Goal: Task Accomplishment & Management: Use online tool/utility

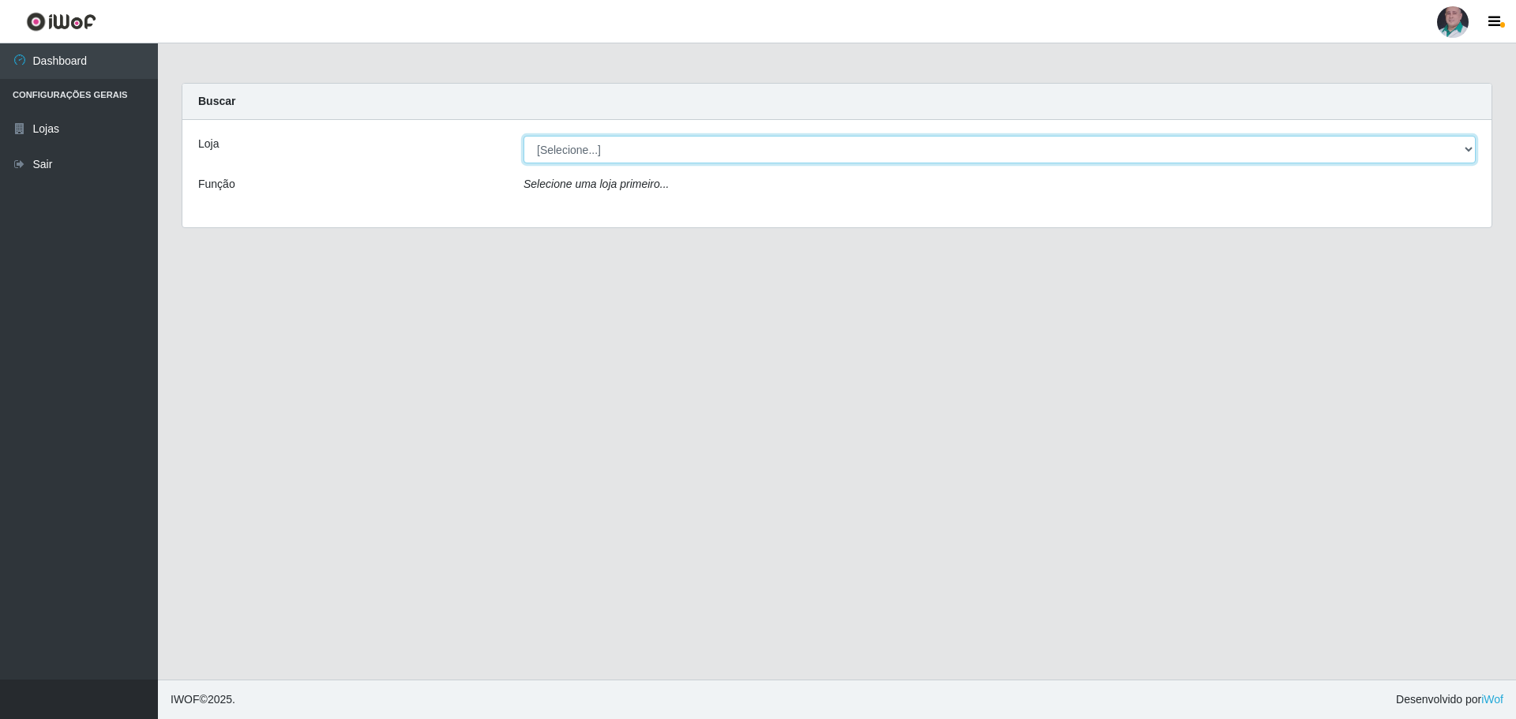
click at [618, 148] on select "[Selecione...] Mar Vermelho - Loja 05" at bounding box center [999, 150] width 952 height 28
select select "252"
click at [523, 136] on select "[Selecione...] Mar Vermelho - Loja 05" at bounding box center [999, 150] width 952 height 28
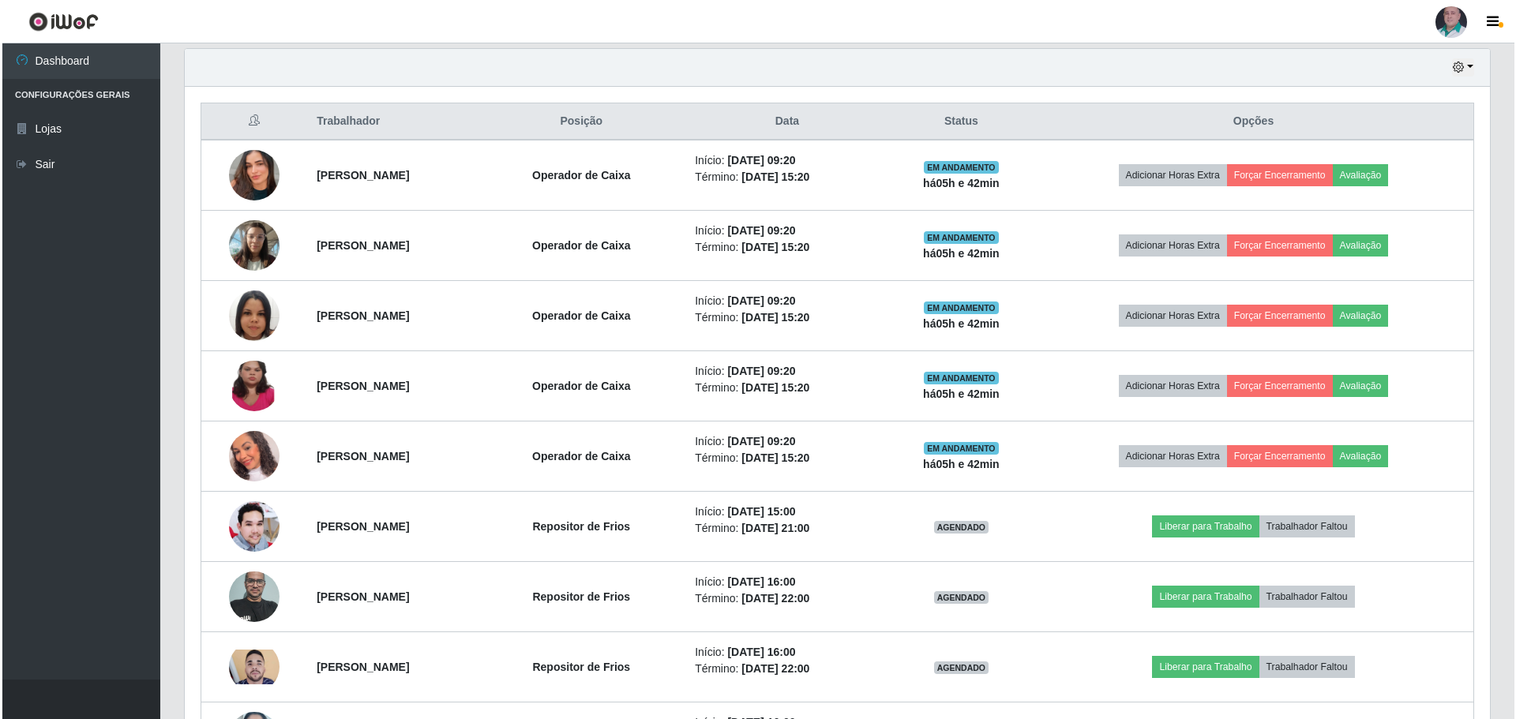
scroll to position [553, 0]
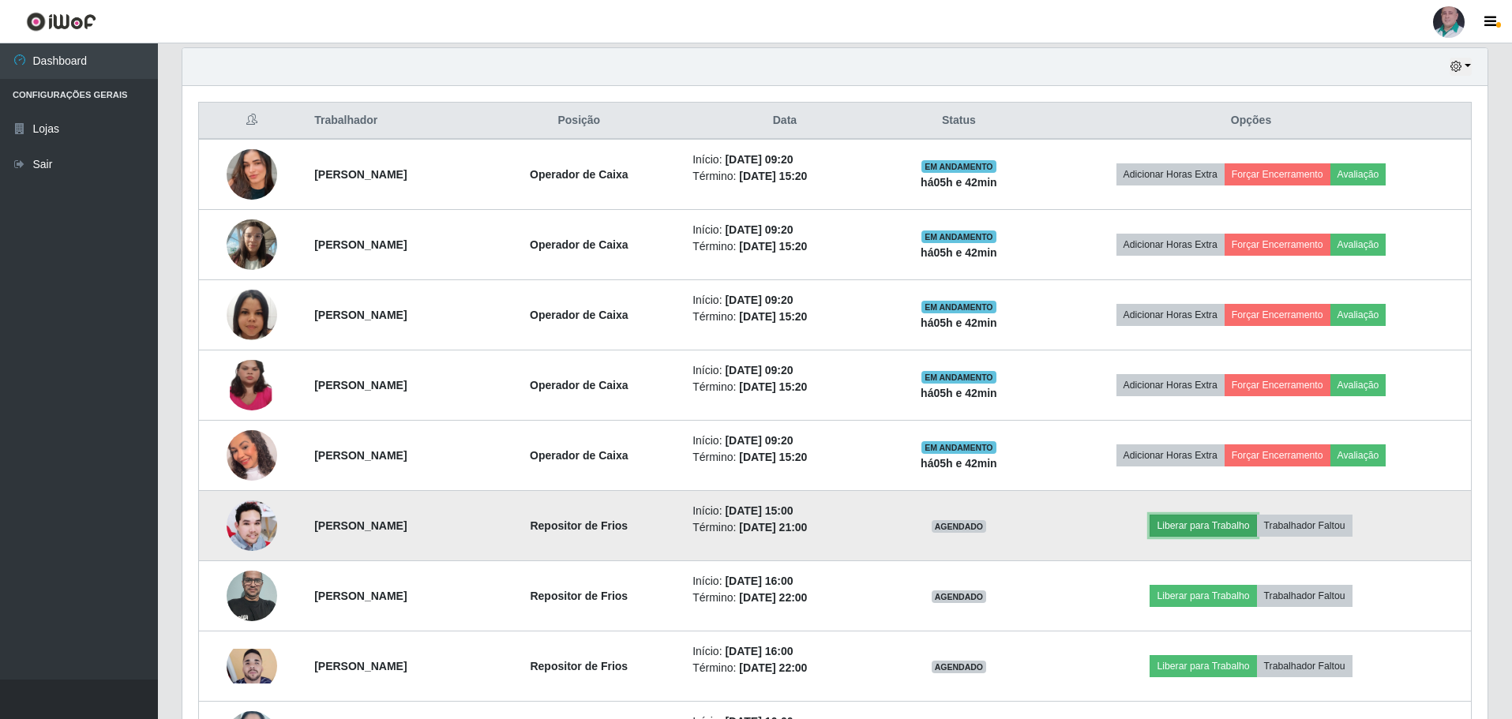
click at [1235, 527] on button "Liberar para Trabalho" at bounding box center [1202, 526] width 107 height 22
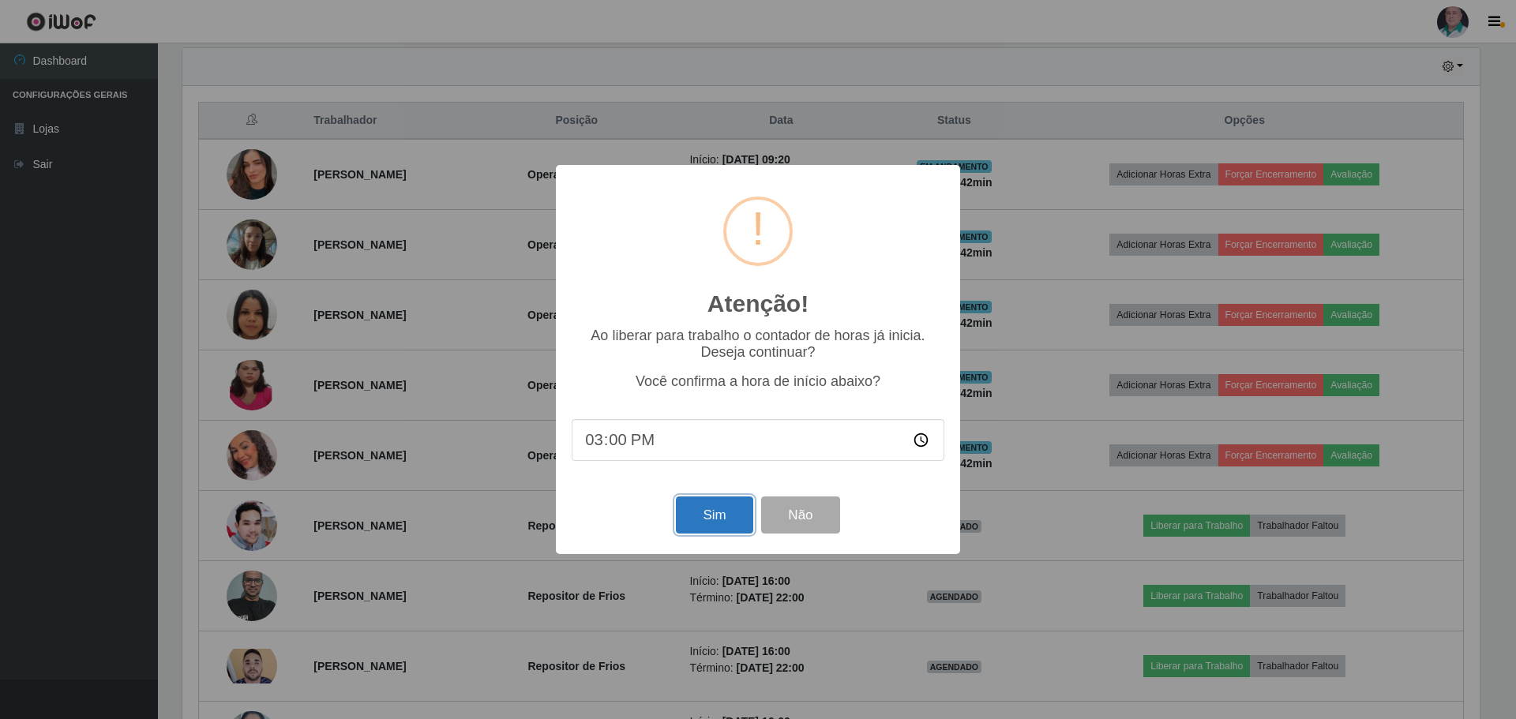
click at [708, 522] on button "Sim" at bounding box center [714, 515] width 77 height 37
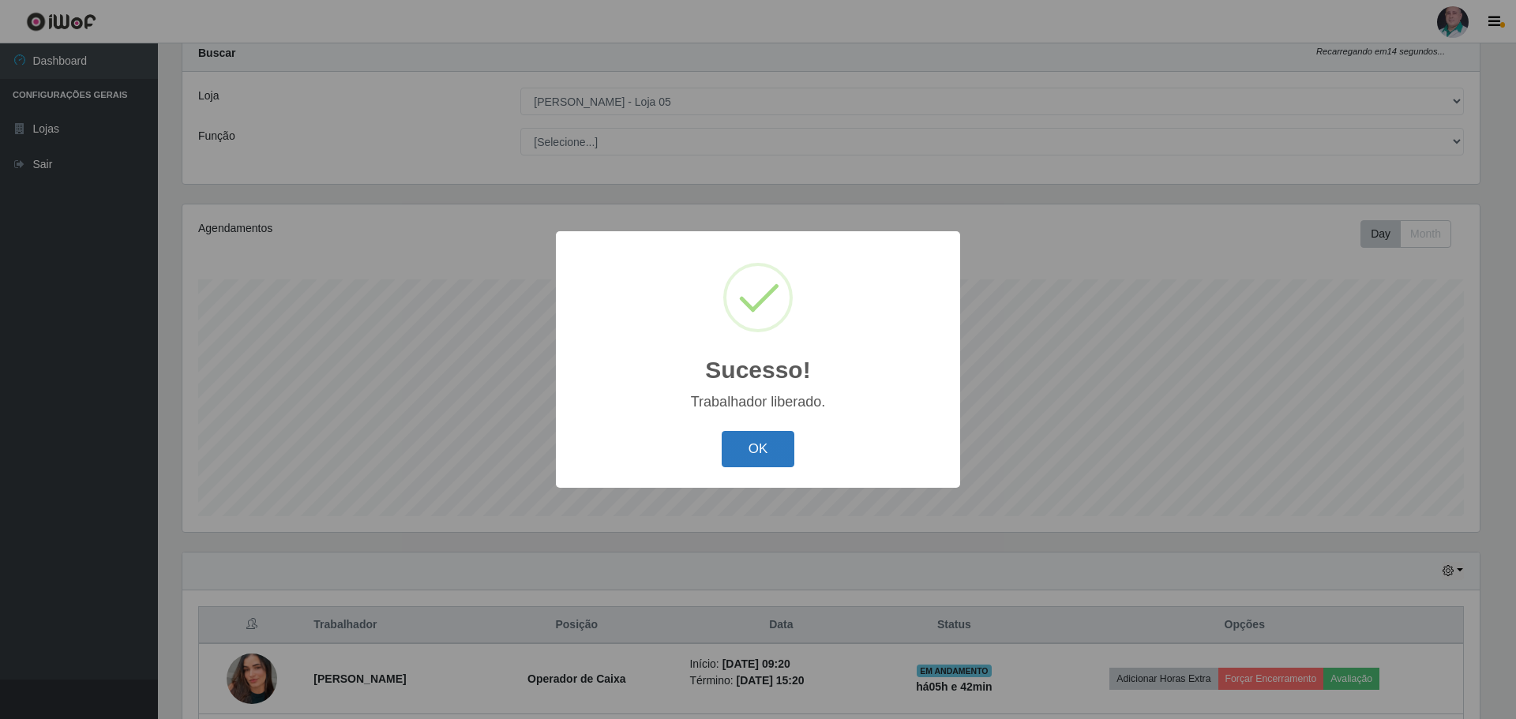
click at [763, 437] on button "OK" at bounding box center [757, 449] width 73 height 37
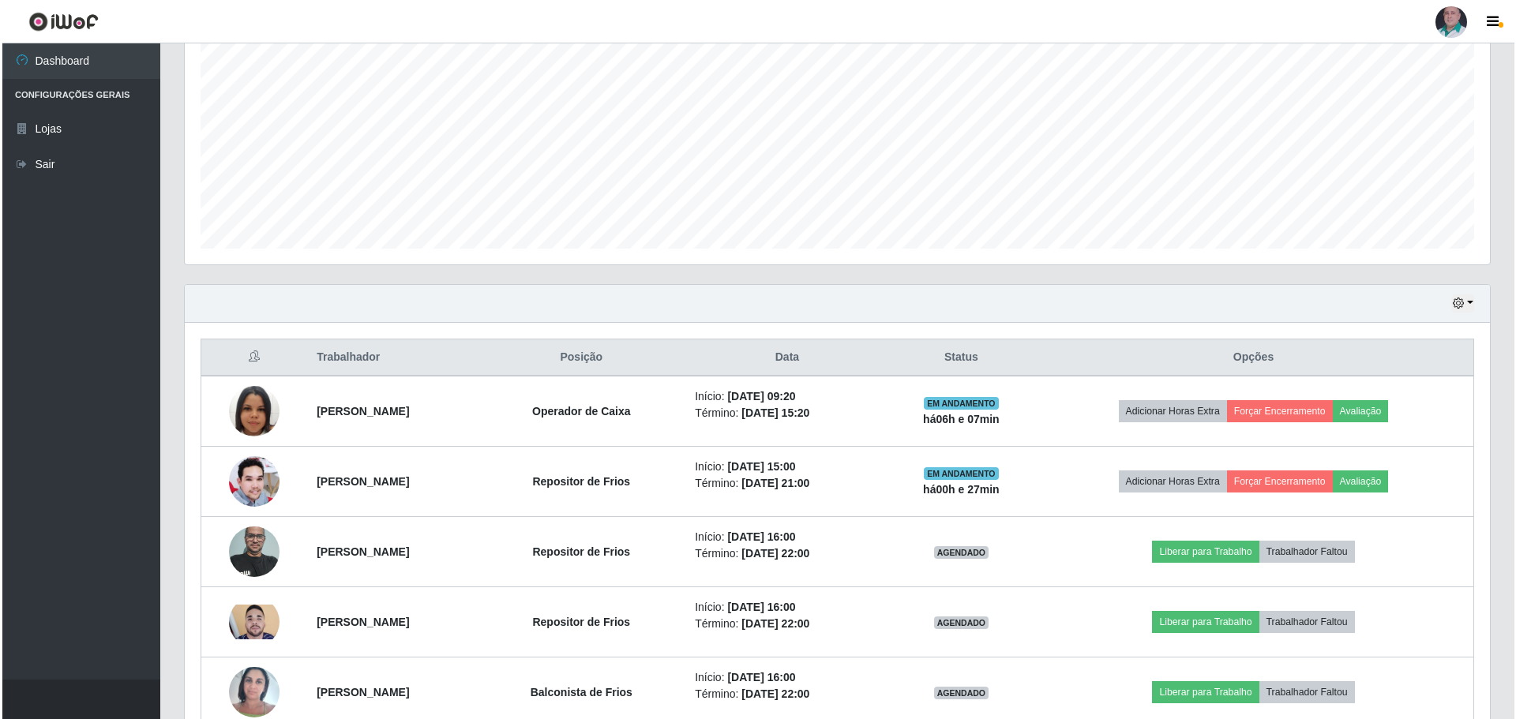
scroll to position [364, 0]
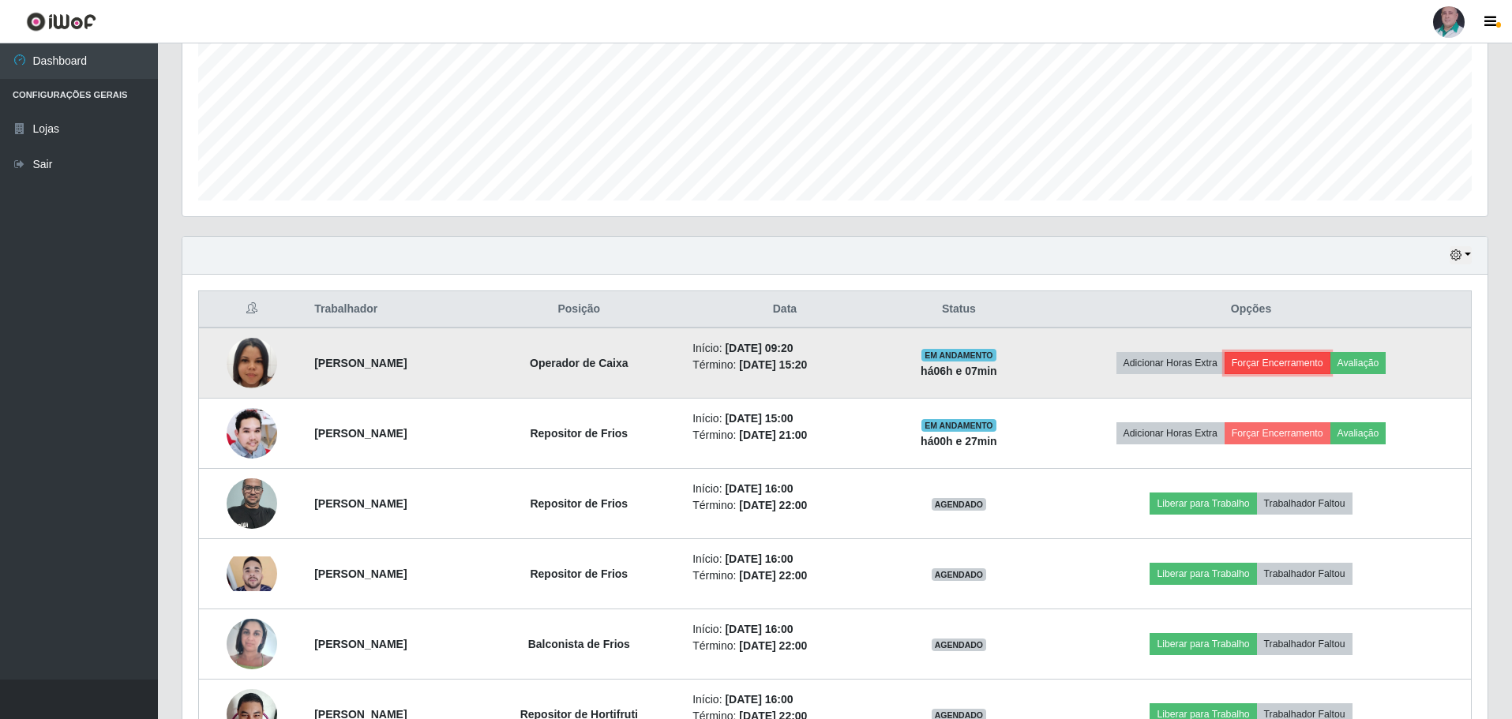
click at [1298, 362] on button "Forçar Encerramento" at bounding box center [1277, 363] width 106 height 22
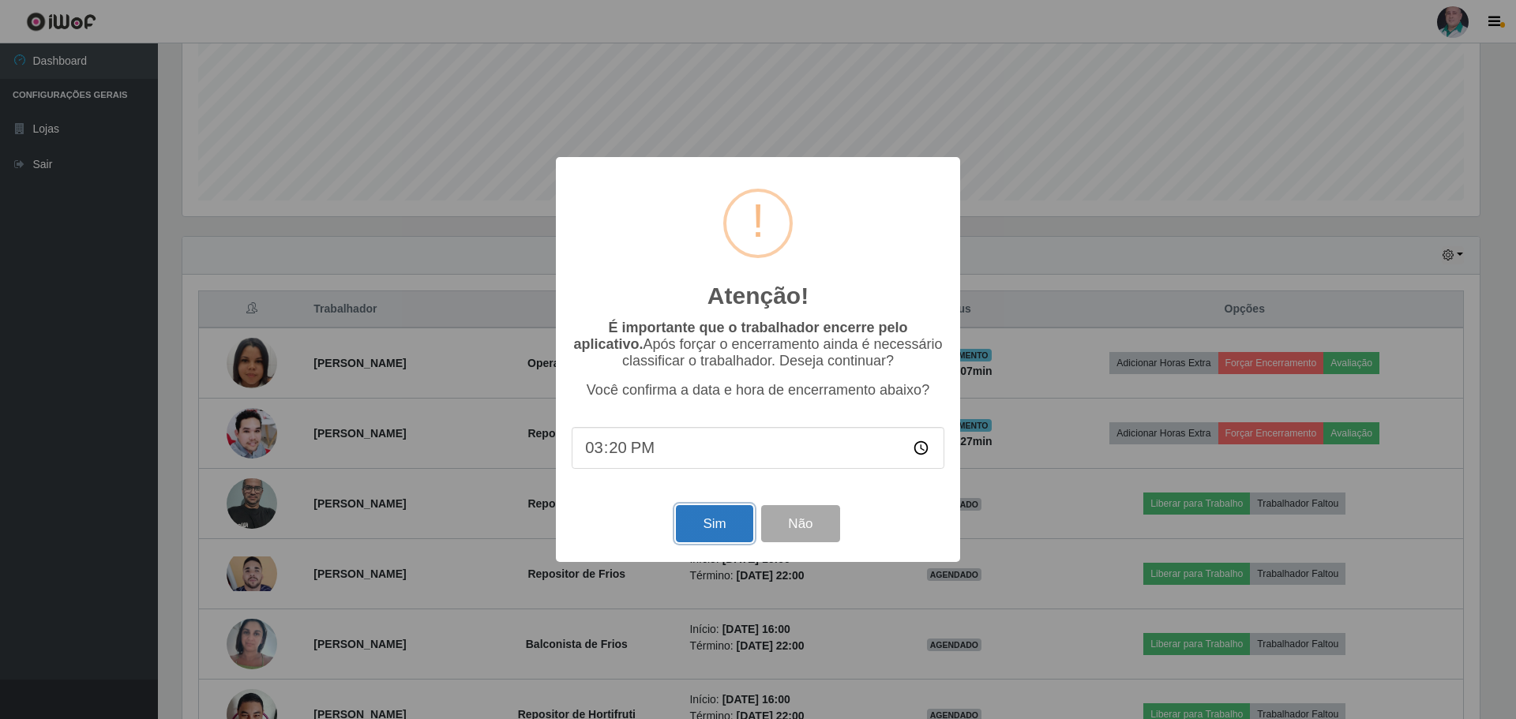
click at [710, 534] on button "Sim" at bounding box center [714, 523] width 77 height 37
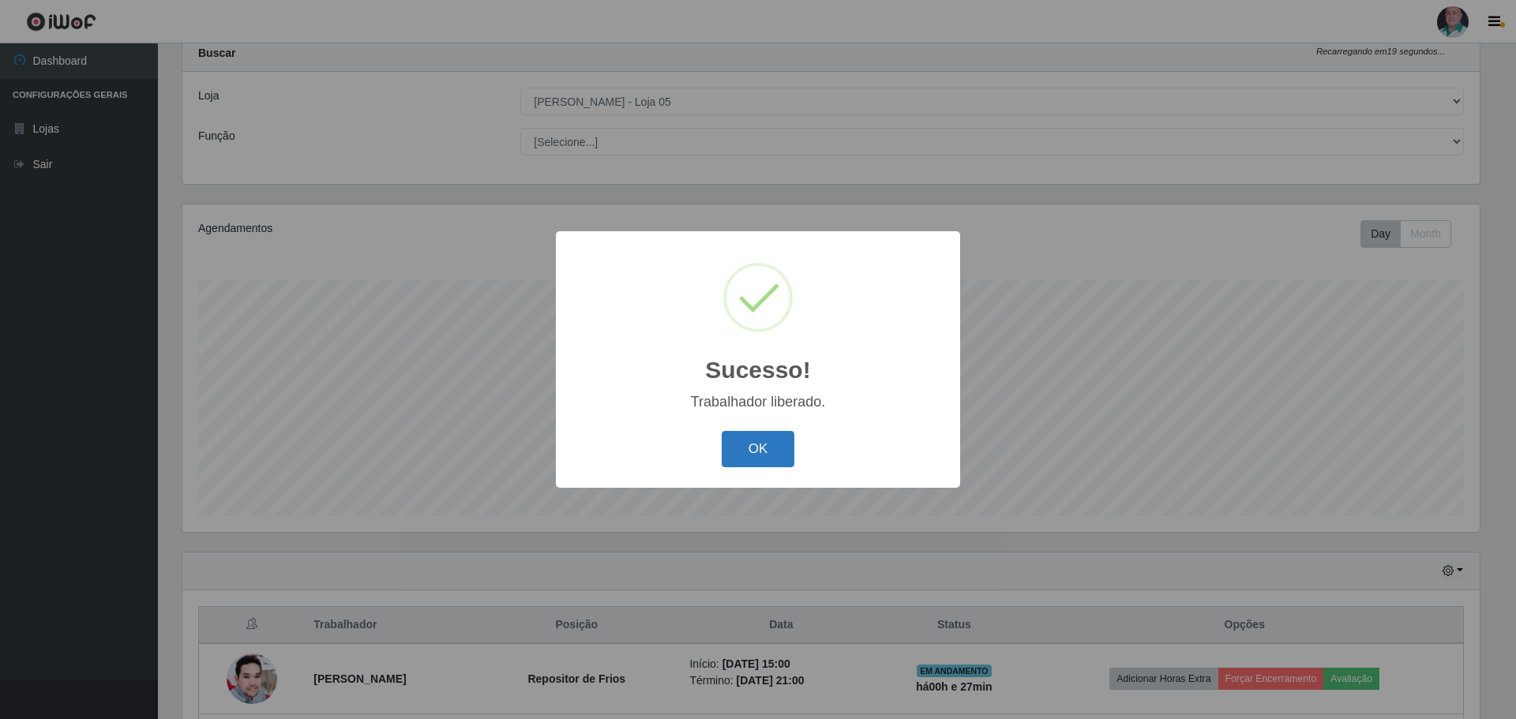
click at [757, 448] on button "OK" at bounding box center [757, 449] width 73 height 37
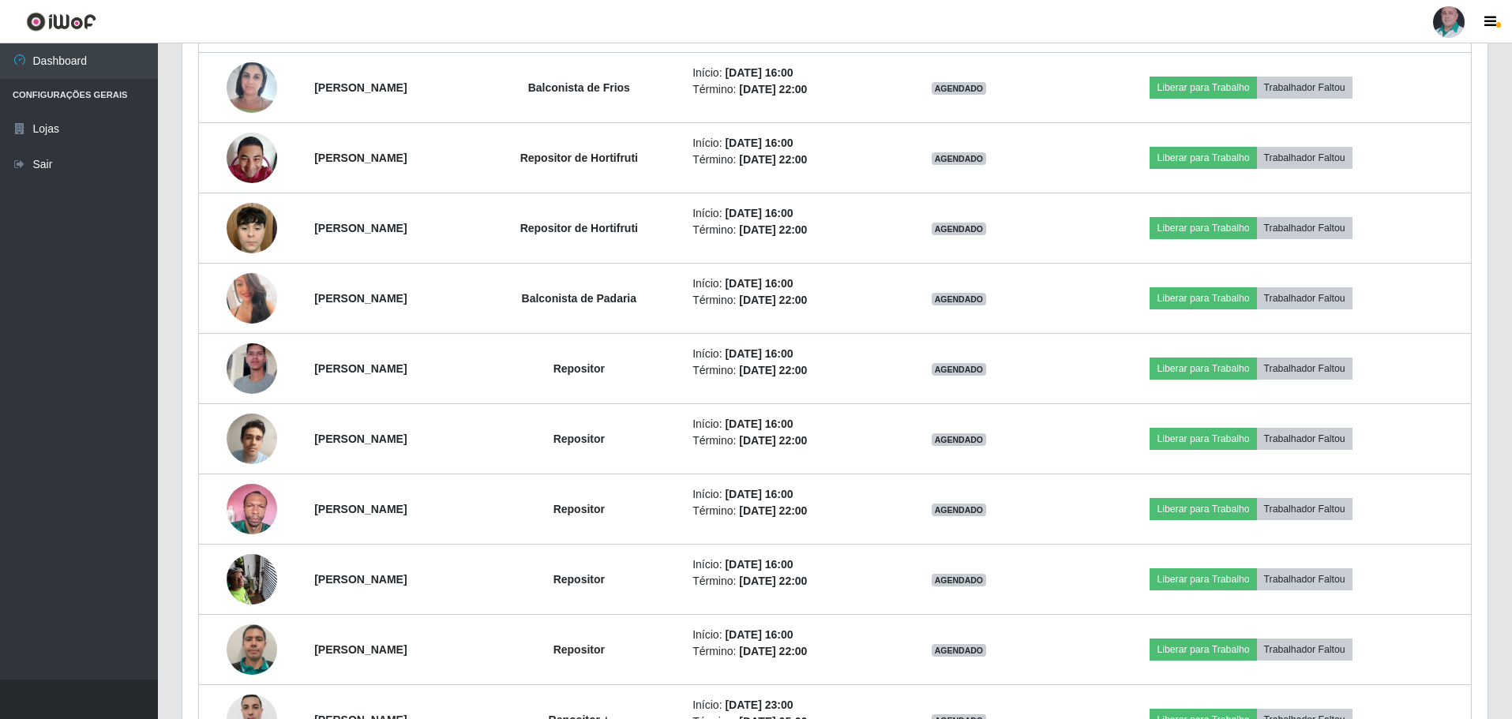
scroll to position [830, 0]
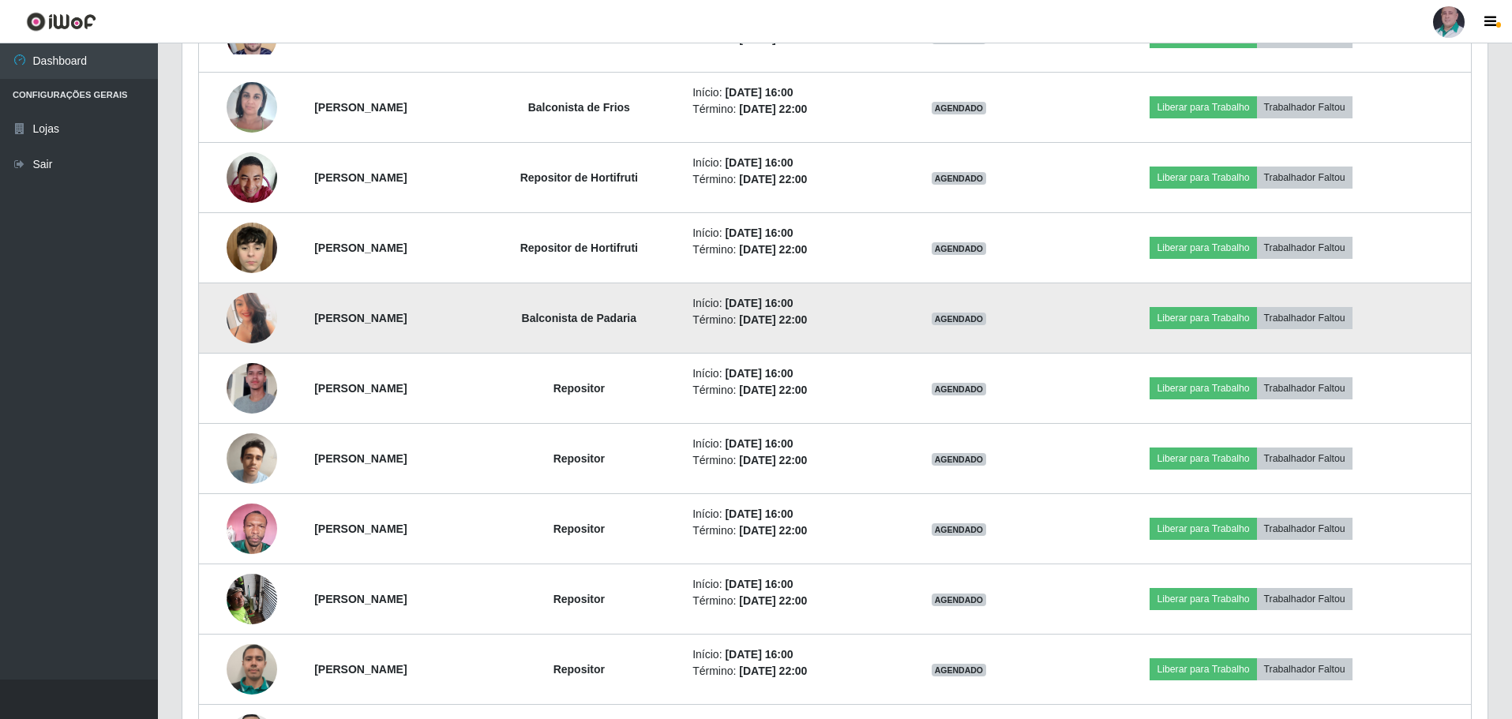
click at [253, 315] on img at bounding box center [252, 318] width 51 height 71
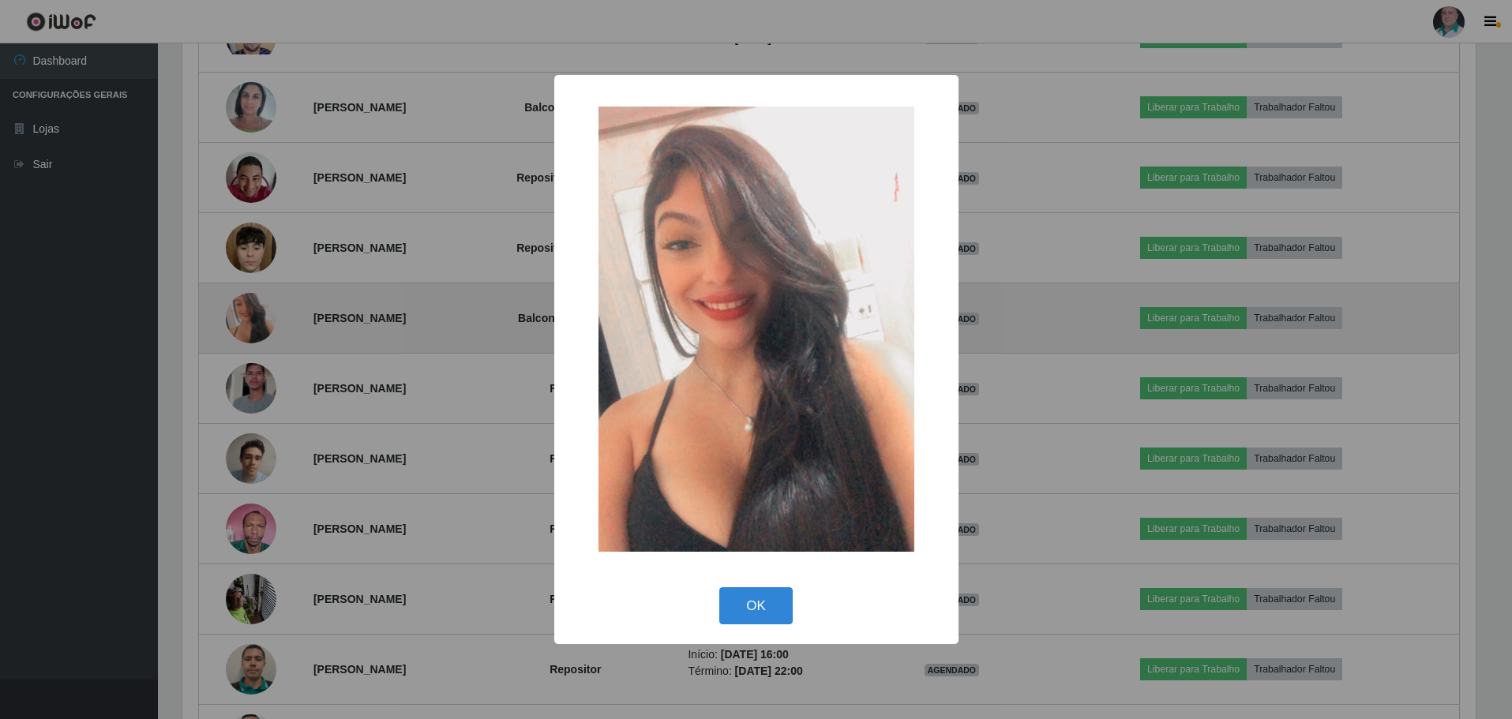
scroll to position [328, 1297]
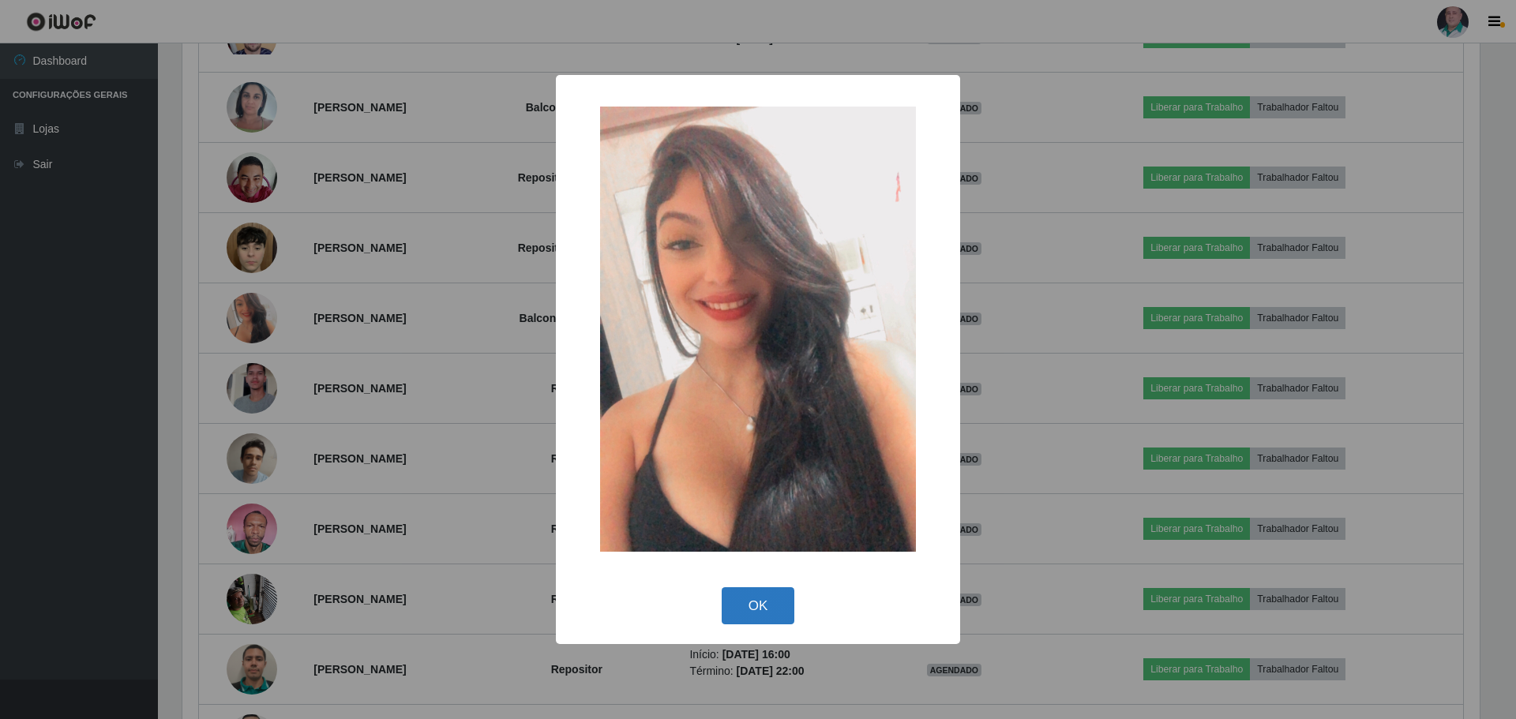
click at [779, 611] on button "OK" at bounding box center [757, 605] width 73 height 37
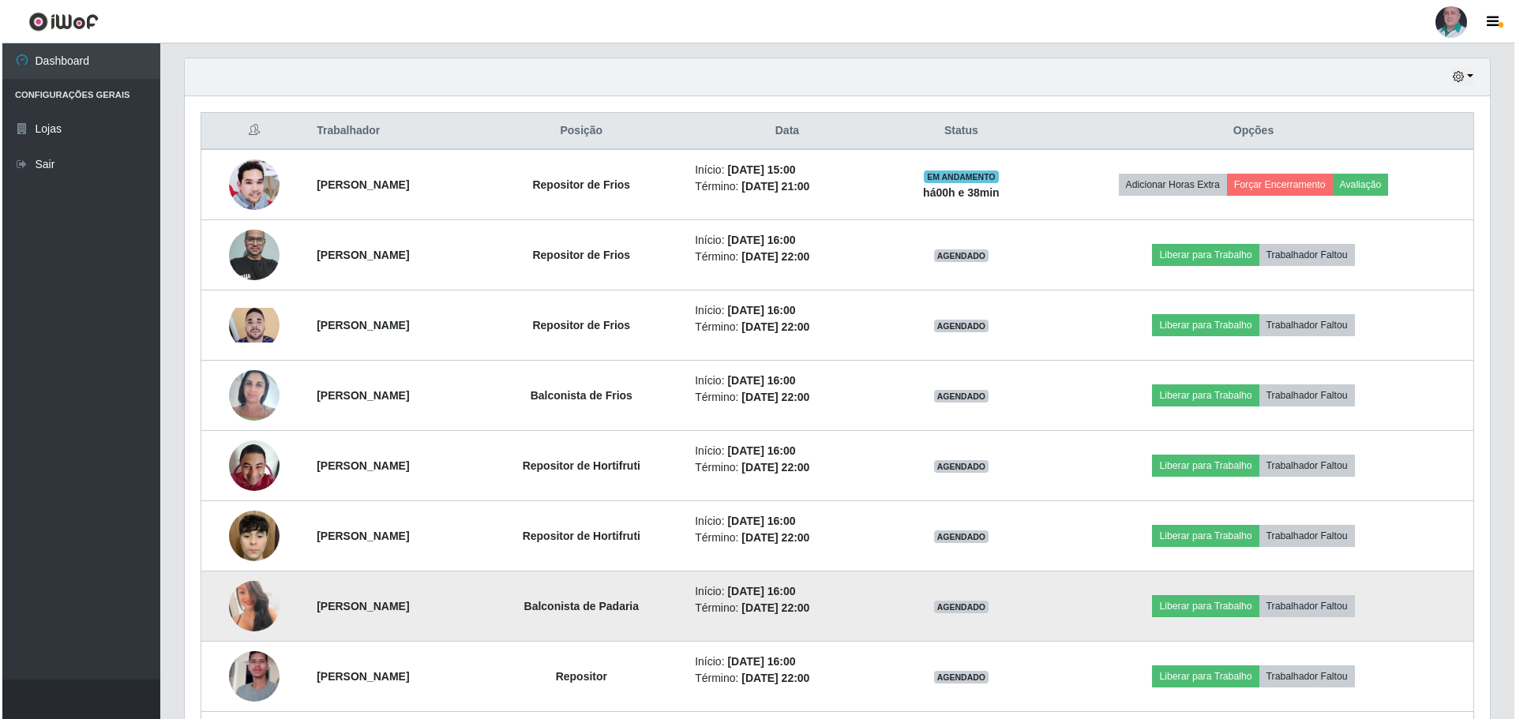
scroll to position [515, 0]
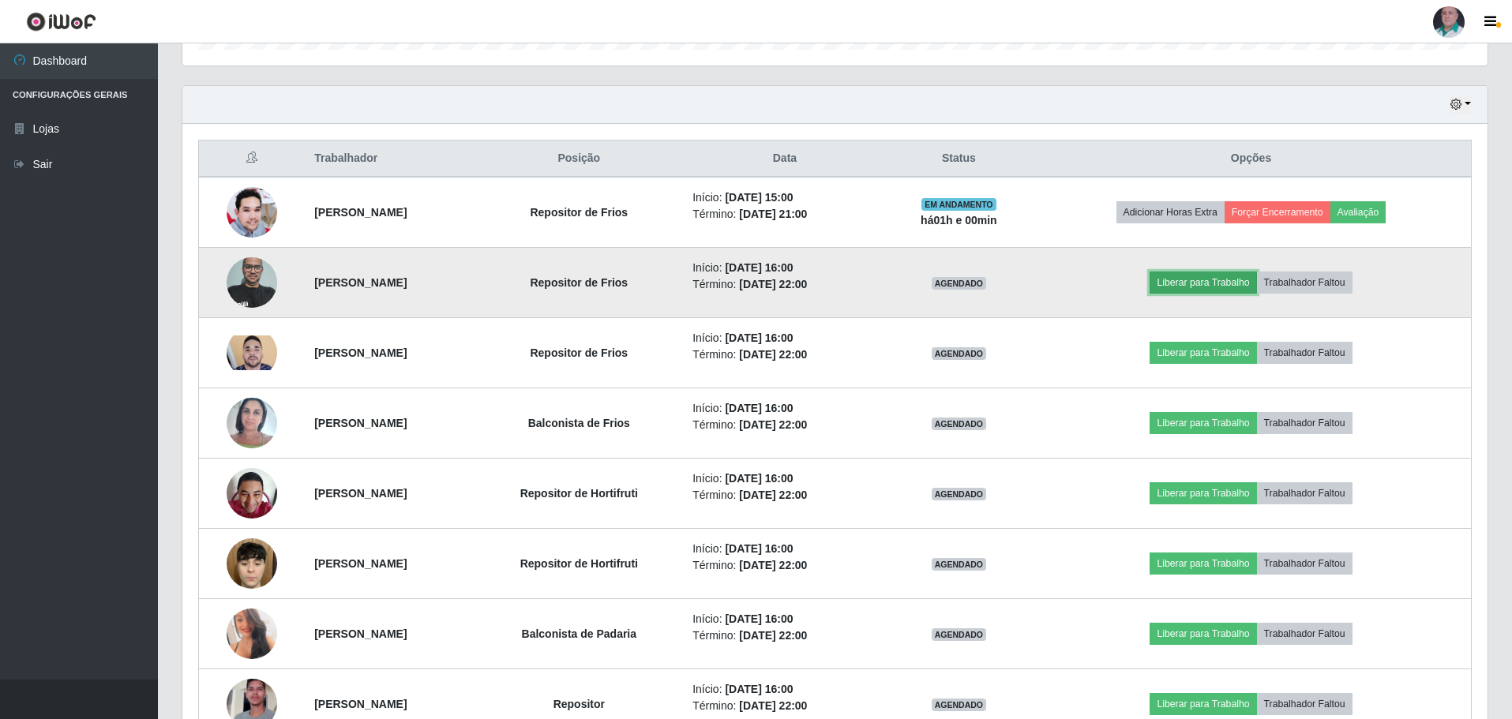
click at [1225, 278] on button "Liberar para Trabalho" at bounding box center [1202, 283] width 107 height 22
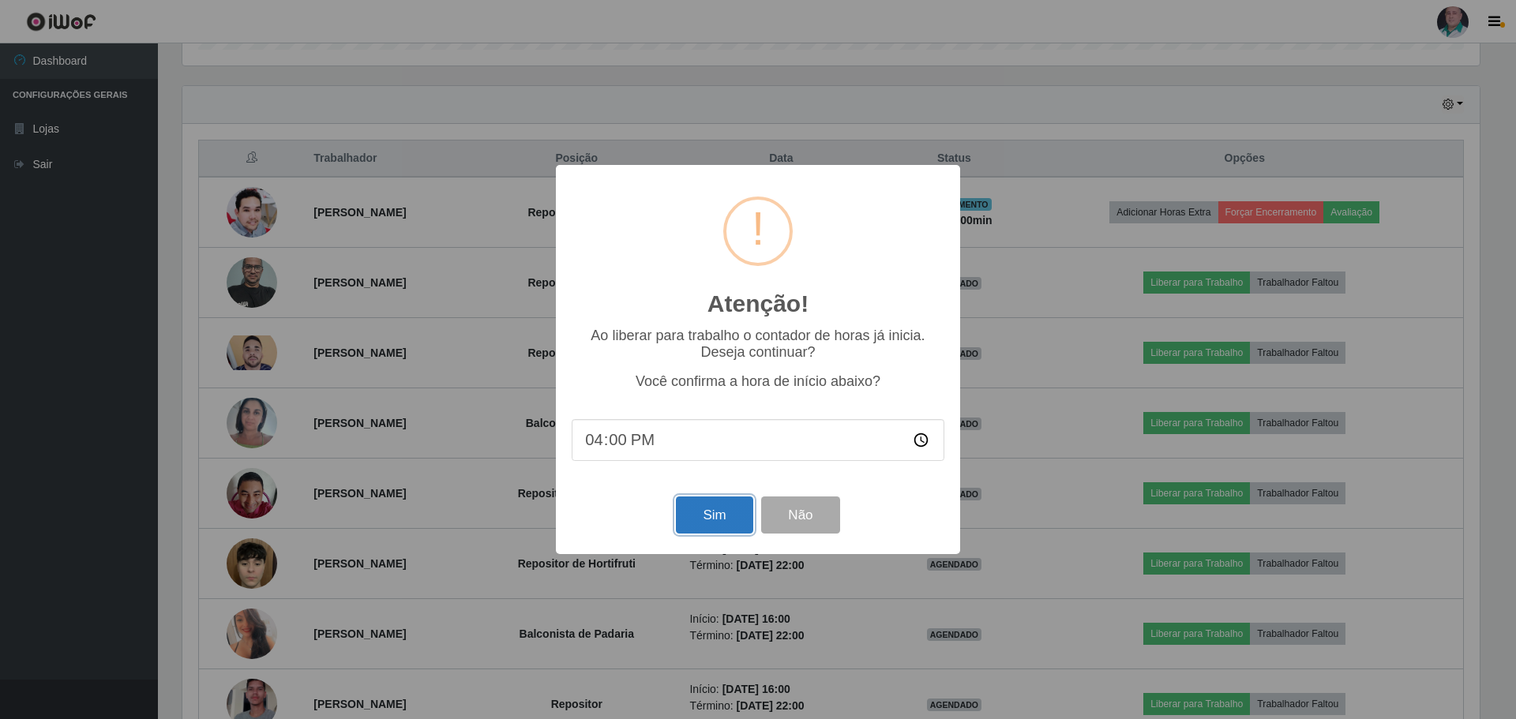
click at [732, 519] on button "Sim" at bounding box center [714, 515] width 77 height 37
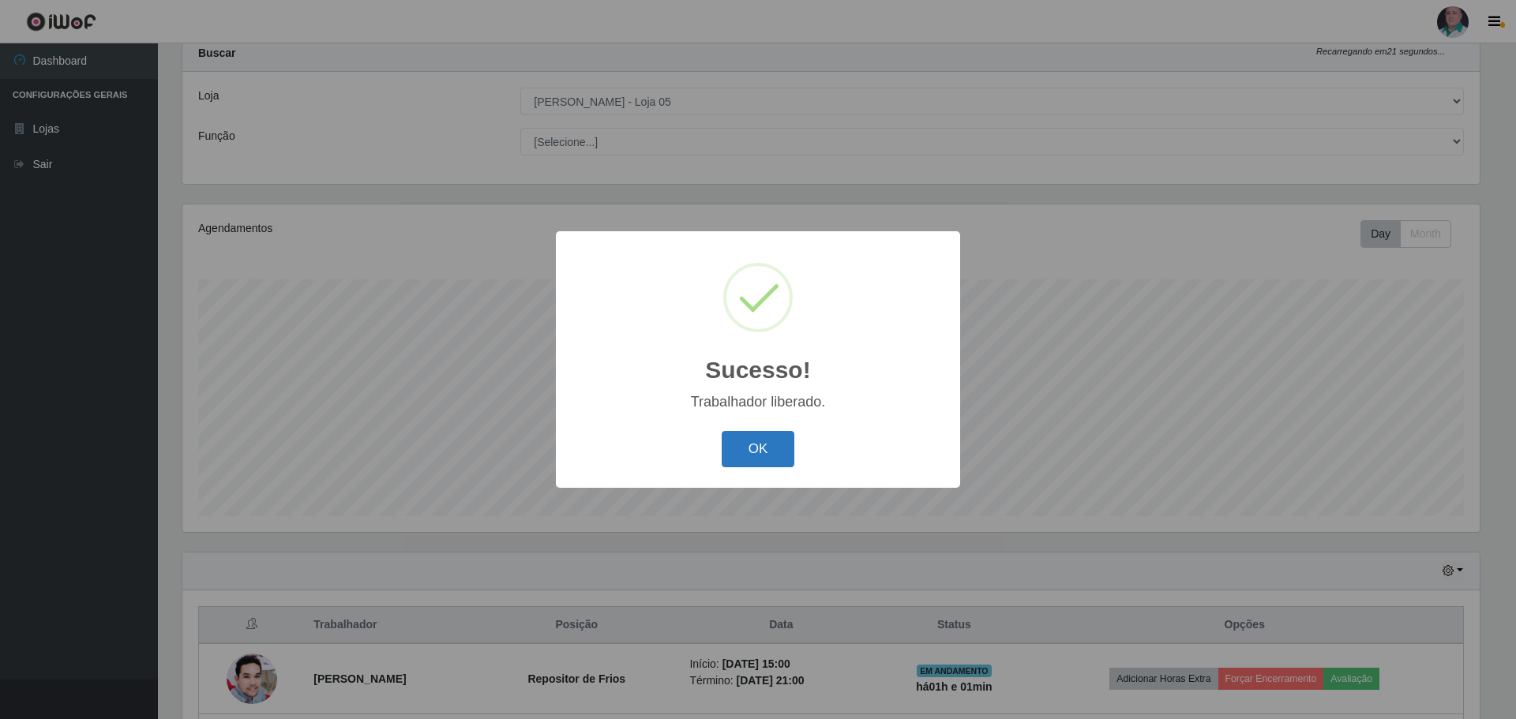
click at [740, 445] on button "OK" at bounding box center [757, 449] width 73 height 37
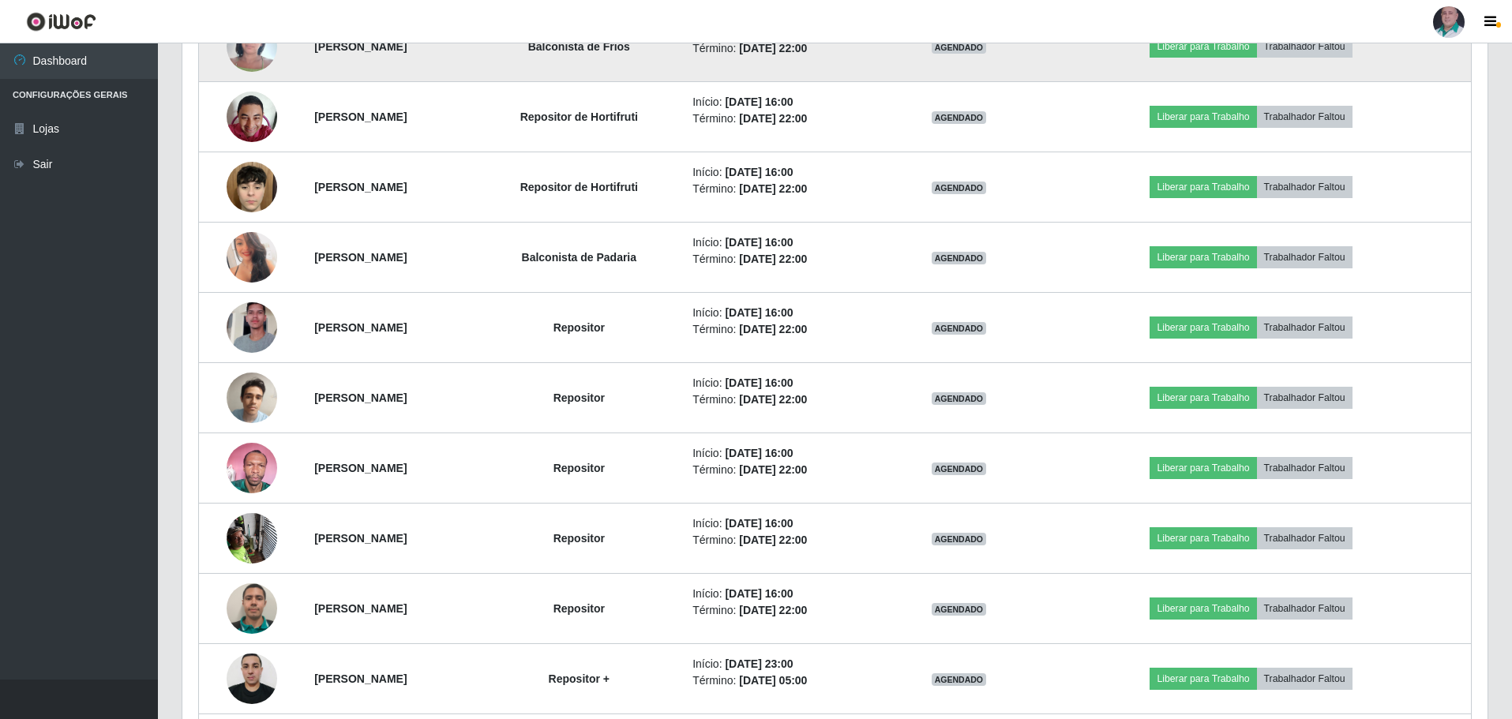
scroll to position [916, 0]
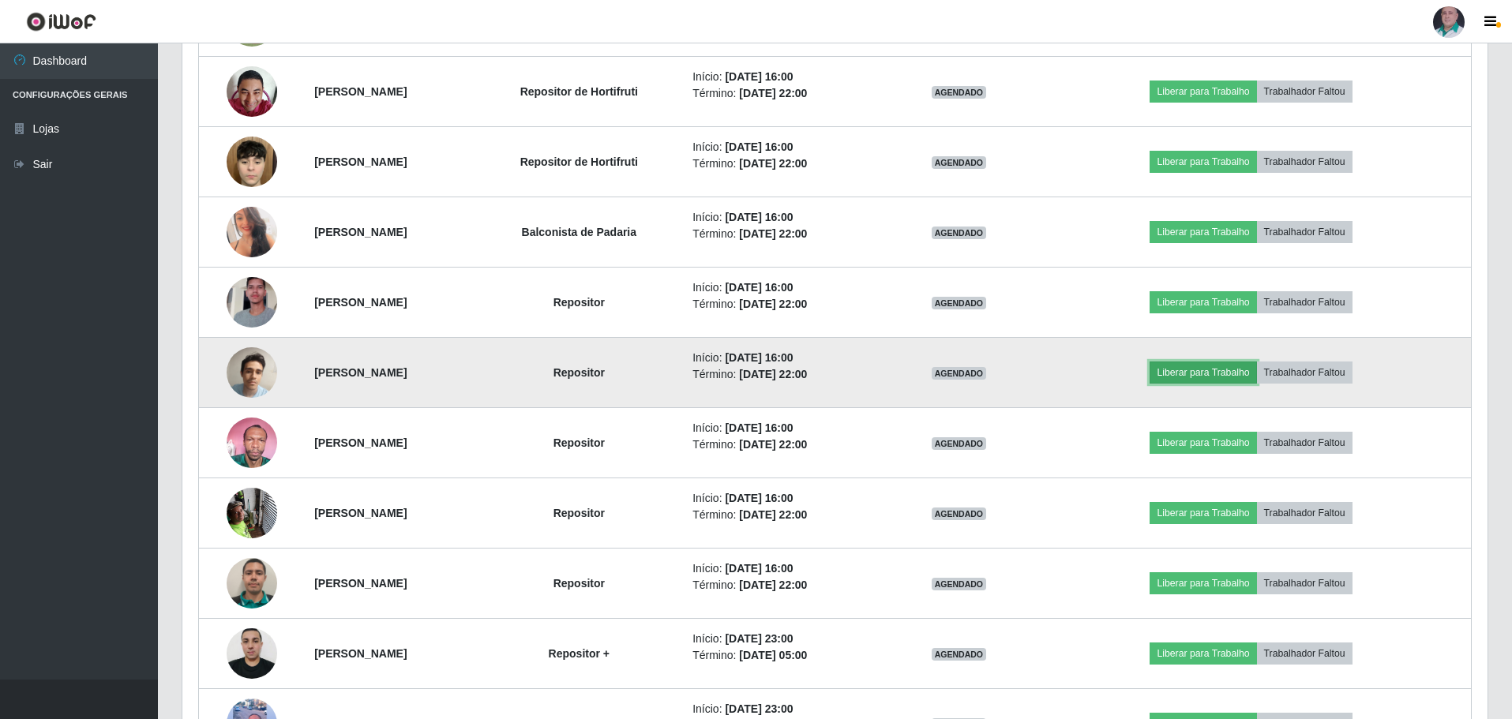
click at [1202, 373] on button "Liberar para Trabalho" at bounding box center [1202, 373] width 107 height 22
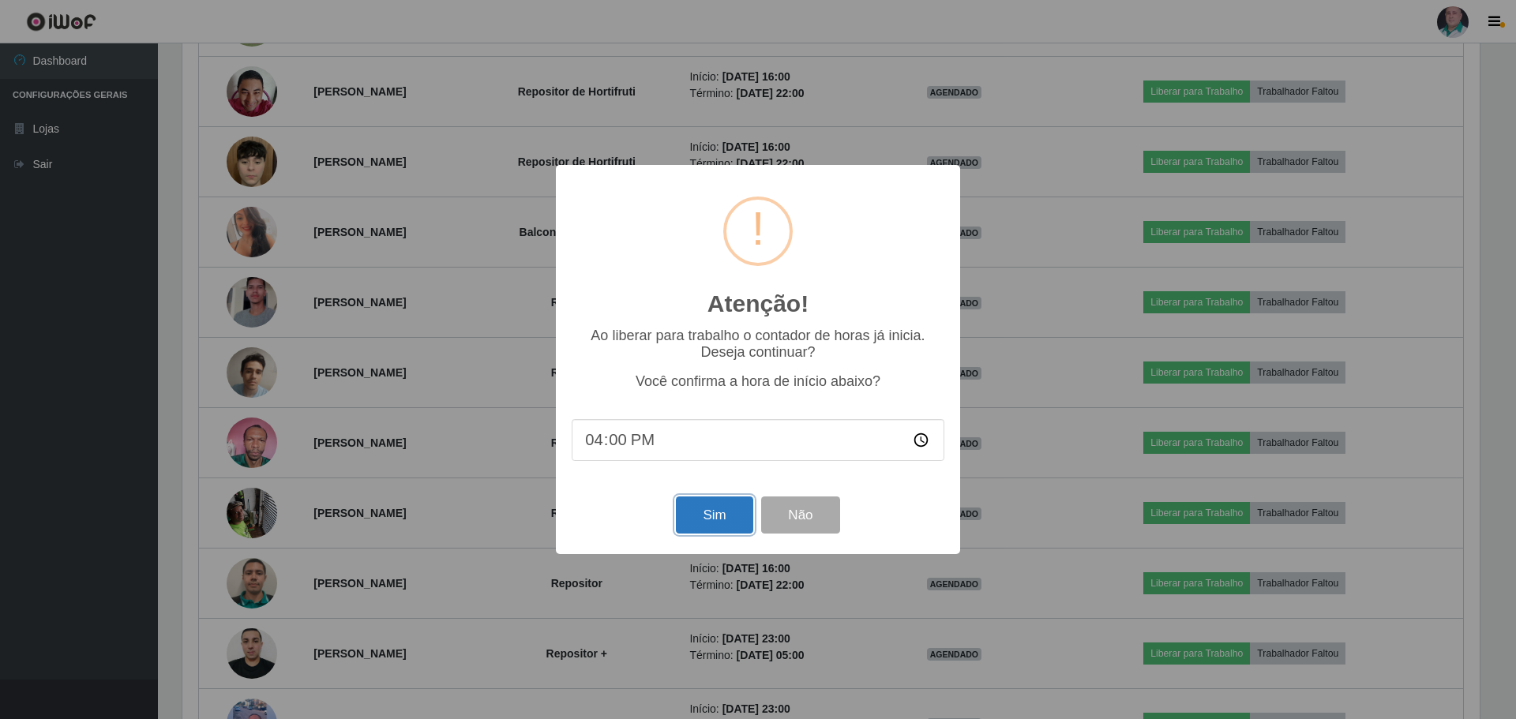
click at [729, 523] on button "Sim" at bounding box center [714, 515] width 77 height 37
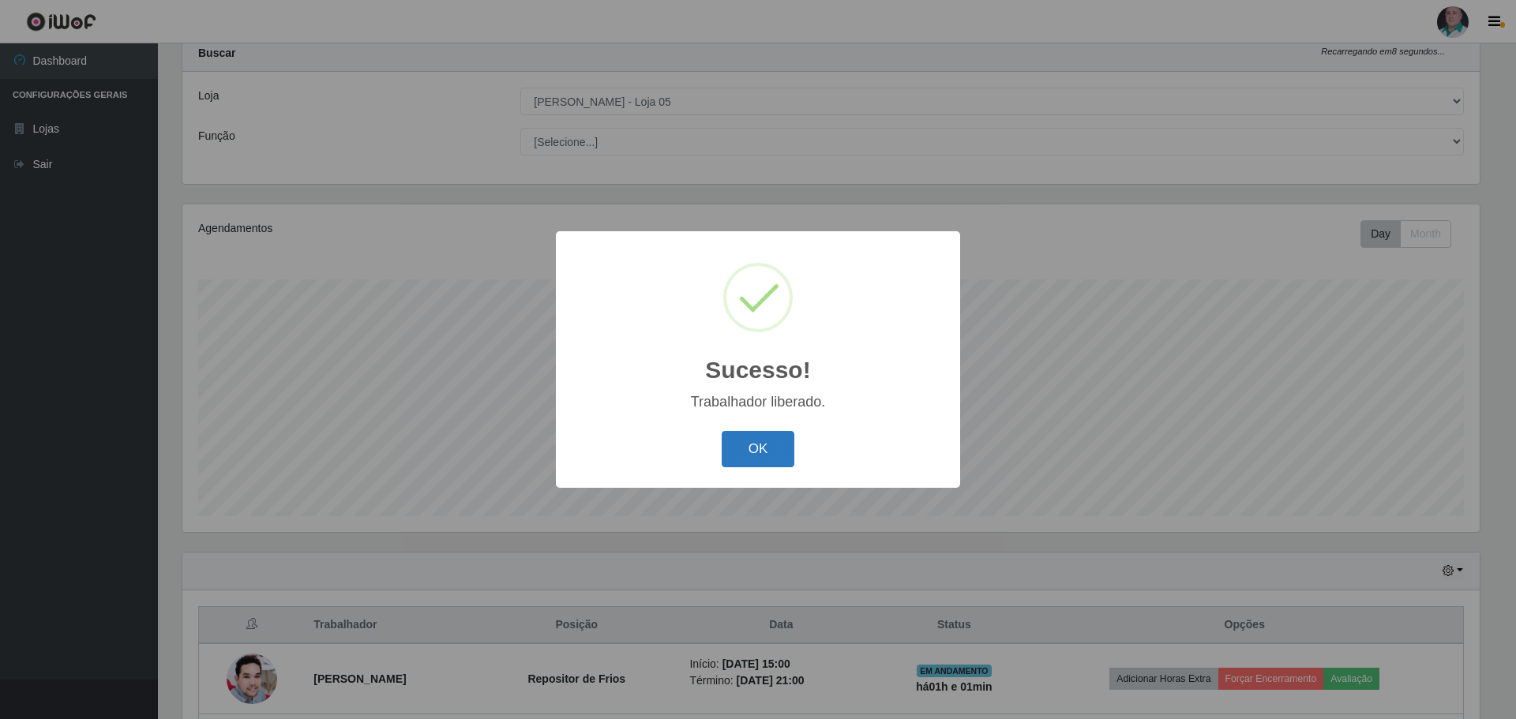
click at [774, 441] on button "OK" at bounding box center [757, 449] width 73 height 37
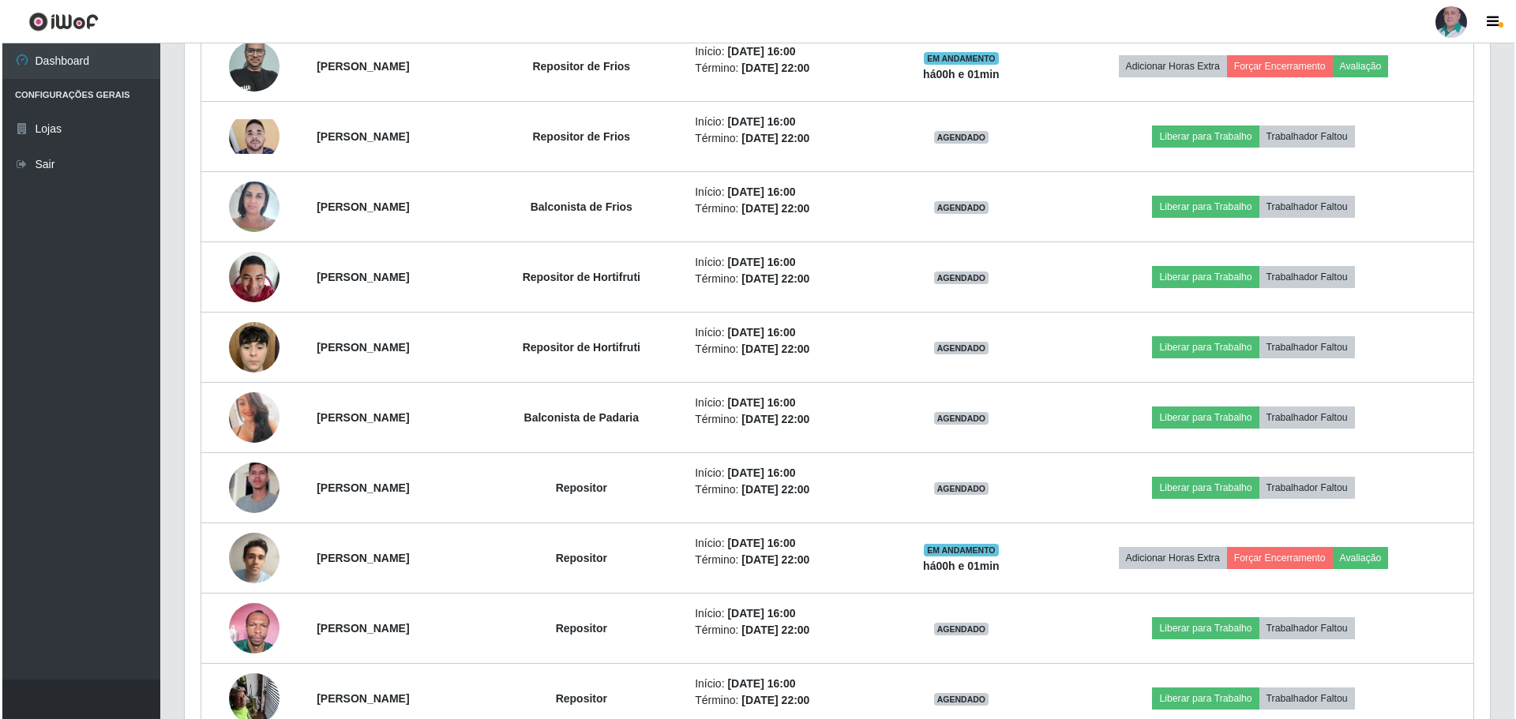
scroll to position [759, 0]
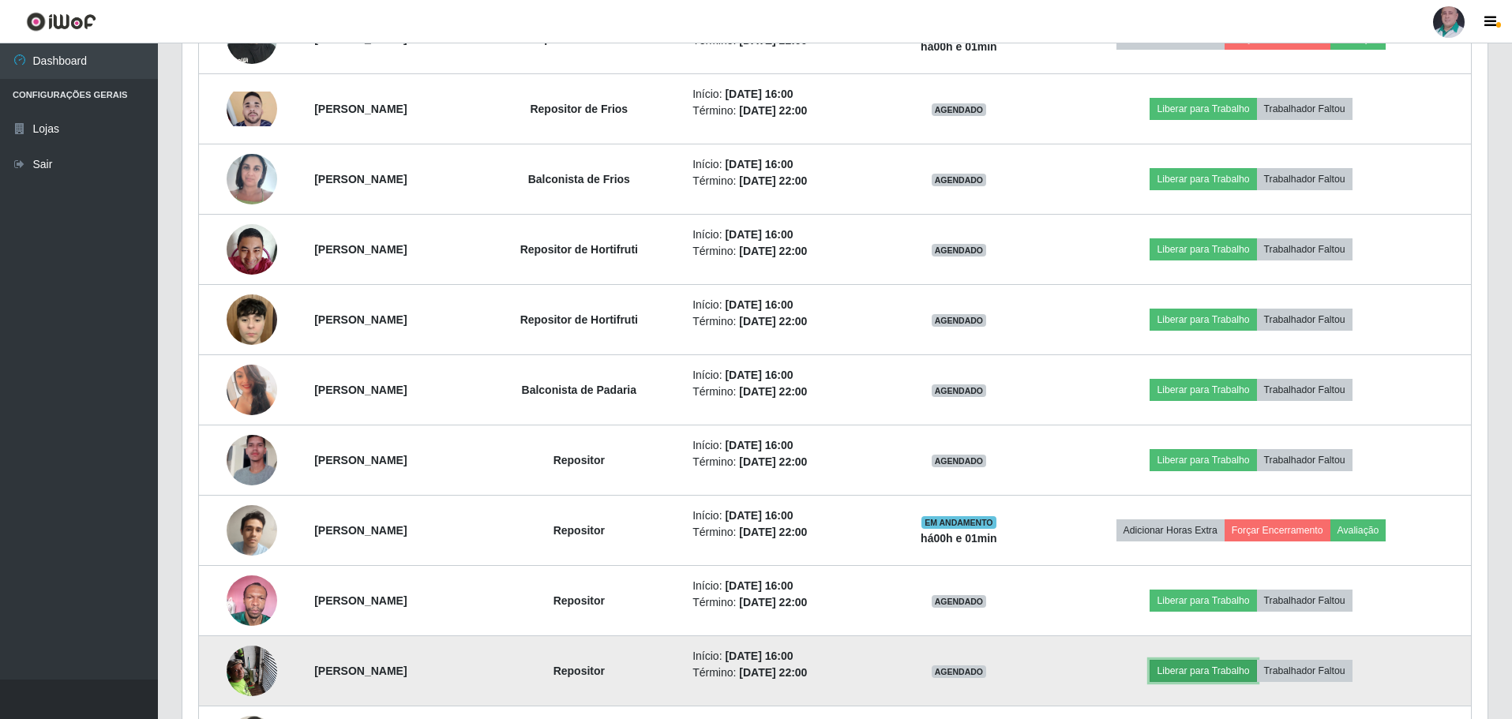
click at [1255, 668] on button "Liberar para Trabalho" at bounding box center [1202, 671] width 107 height 22
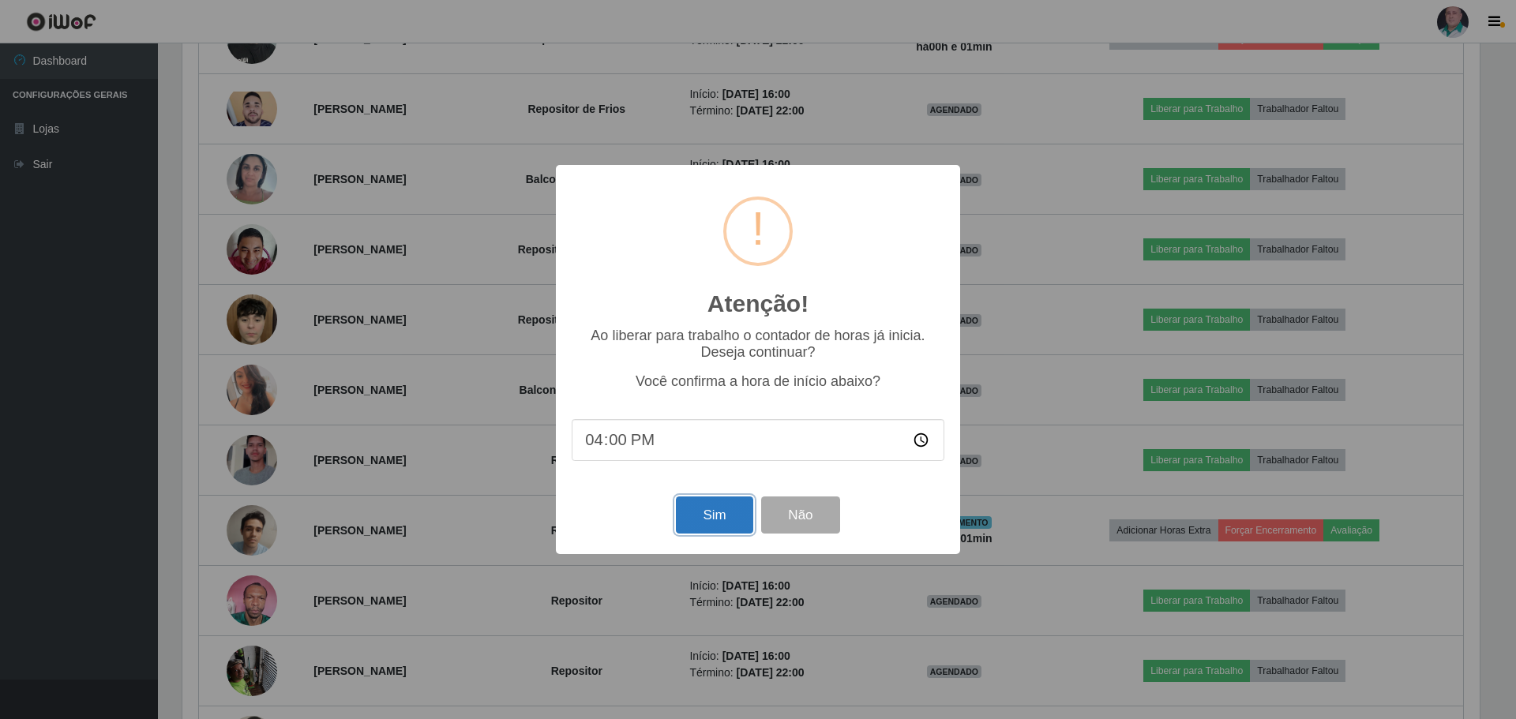
click at [725, 518] on button "Sim" at bounding box center [714, 515] width 77 height 37
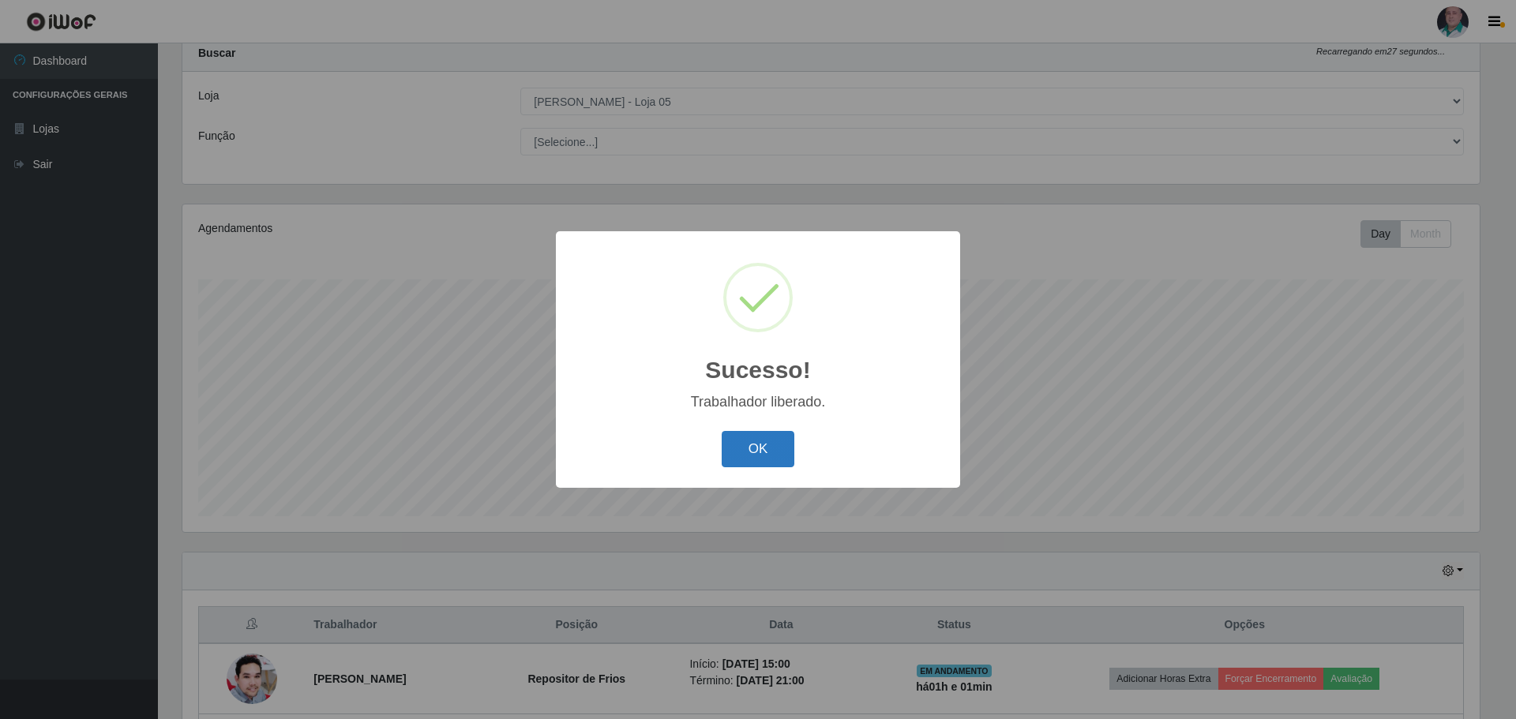
click at [775, 450] on button "OK" at bounding box center [757, 449] width 73 height 37
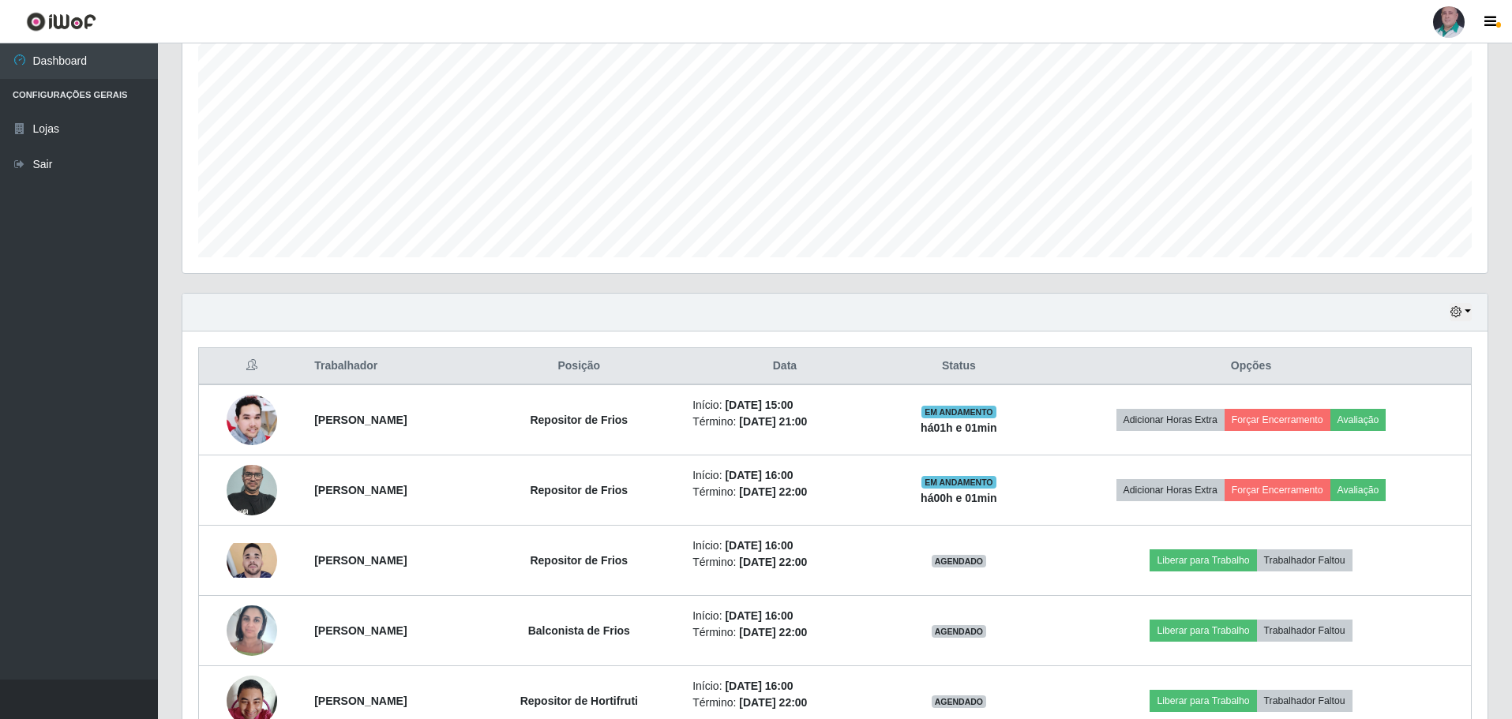
scroll to position [0, 0]
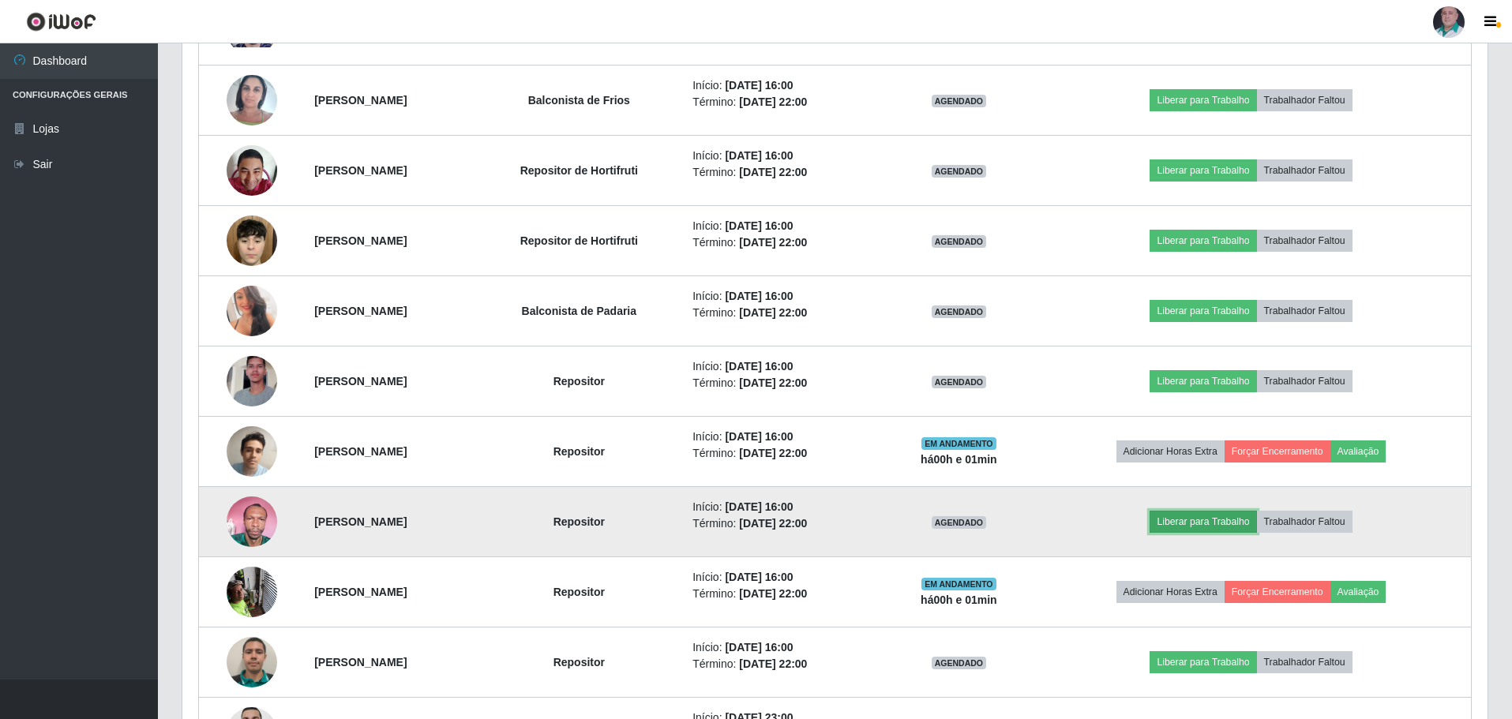
click at [1201, 523] on button "Liberar para Trabalho" at bounding box center [1202, 522] width 107 height 22
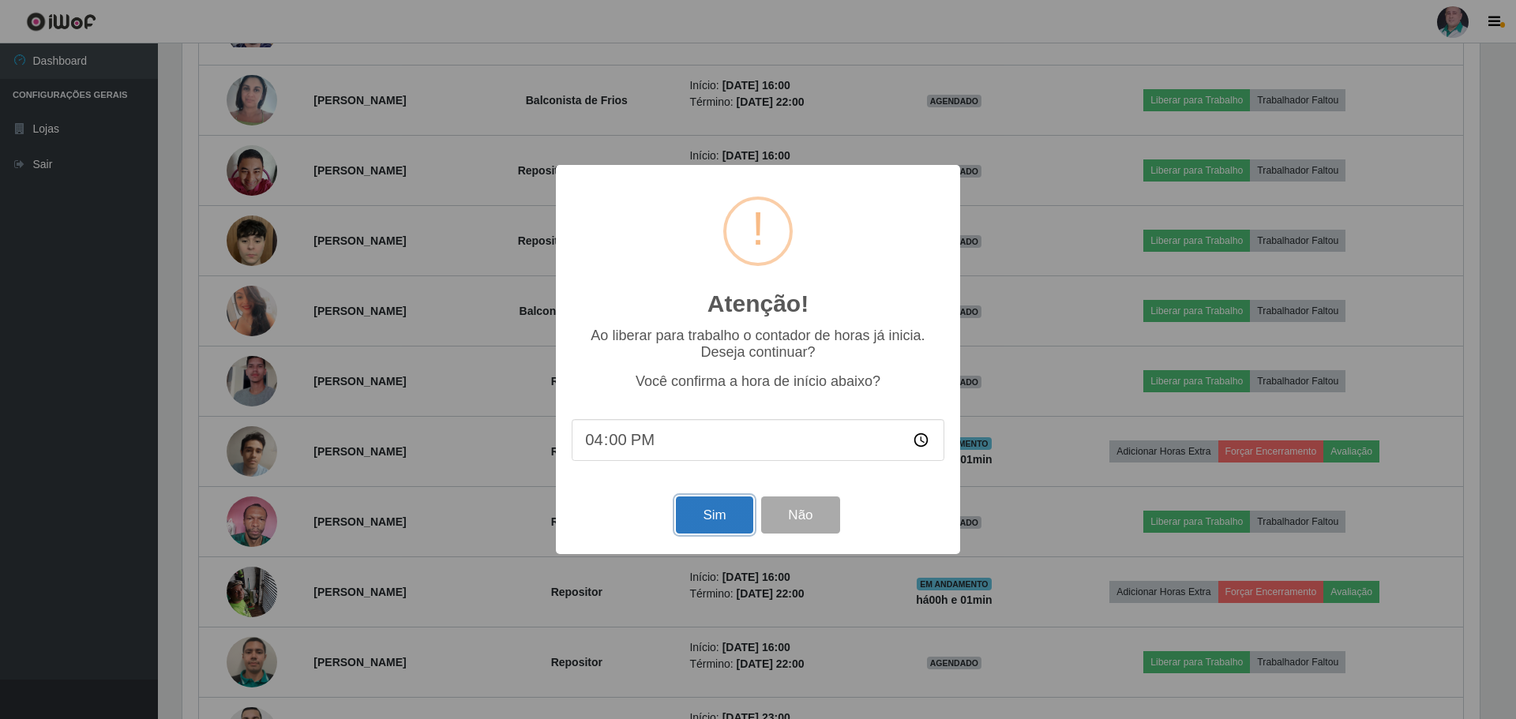
click at [725, 512] on button "Sim" at bounding box center [714, 515] width 77 height 37
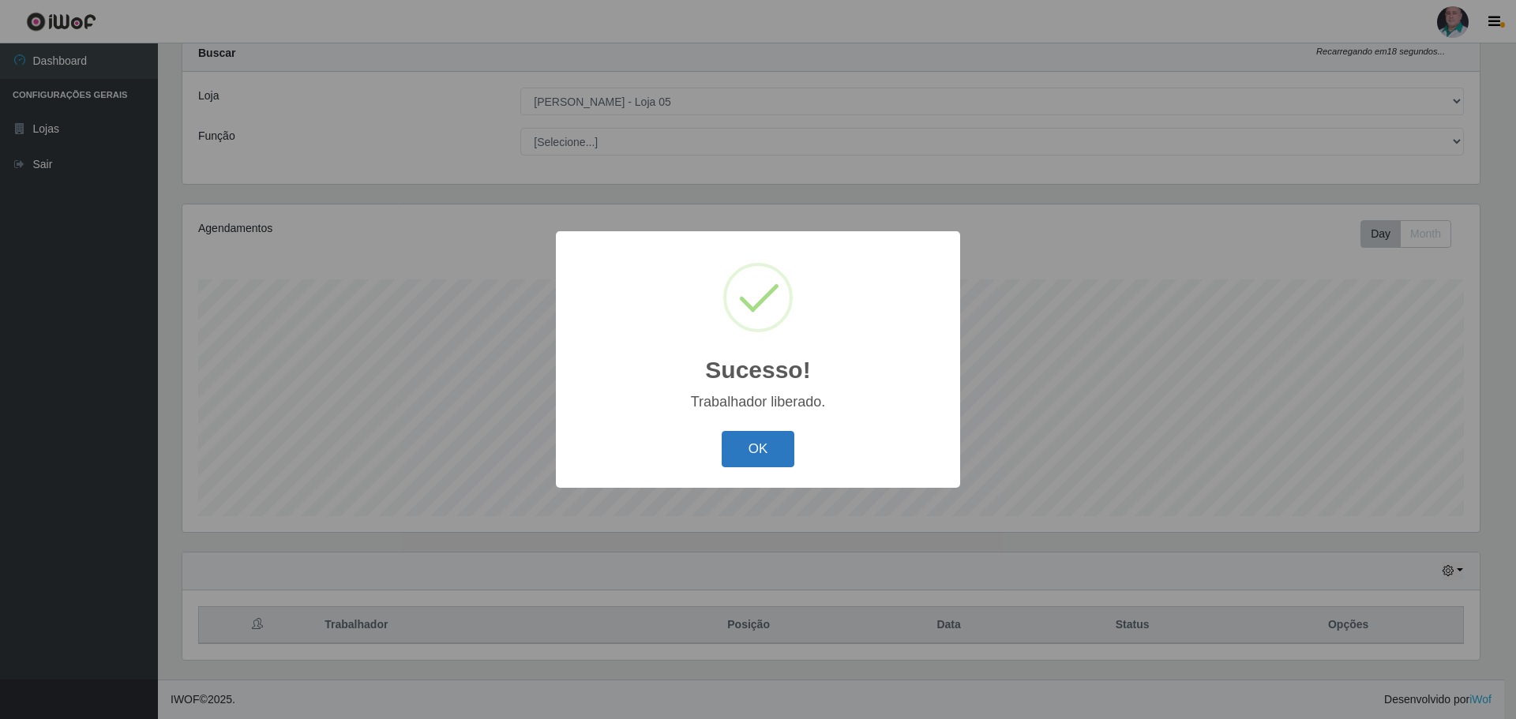
click at [751, 441] on button "OK" at bounding box center [757, 449] width 73 height 37
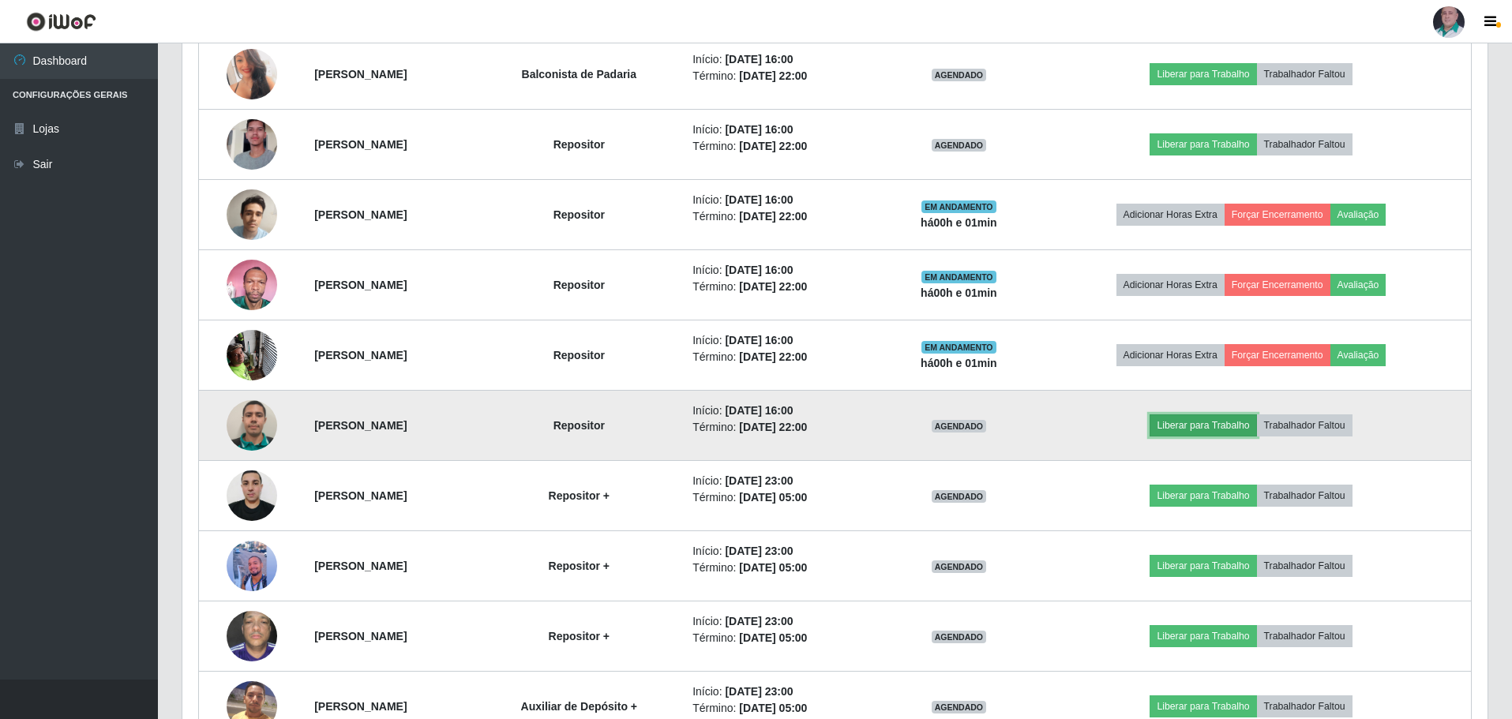
click at [1212, 424] on button "Liberar para Trabalho" at bounding box center [1202, 425] width 107 height 22
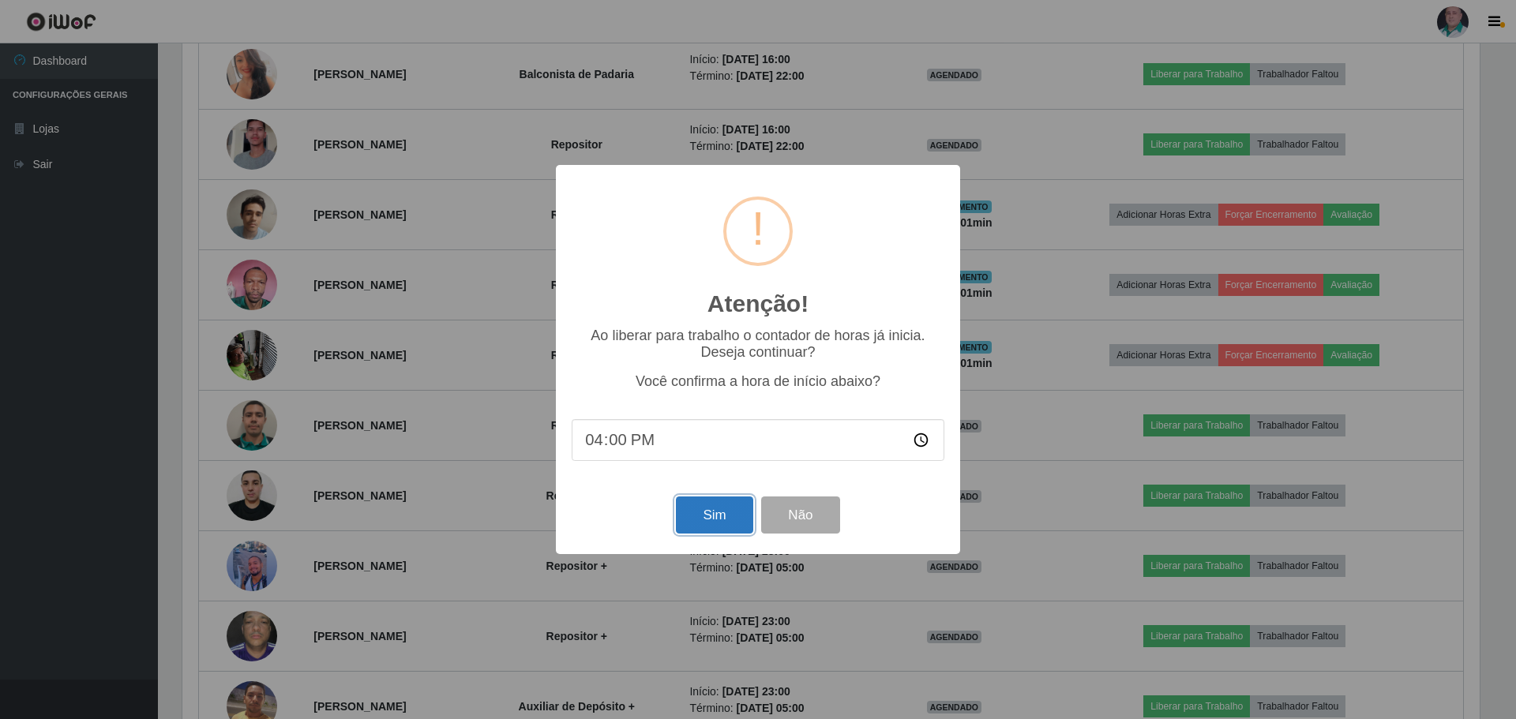
click at [698, 516] on button "Sim" at bounding box center [714, 515] width 77 height 37
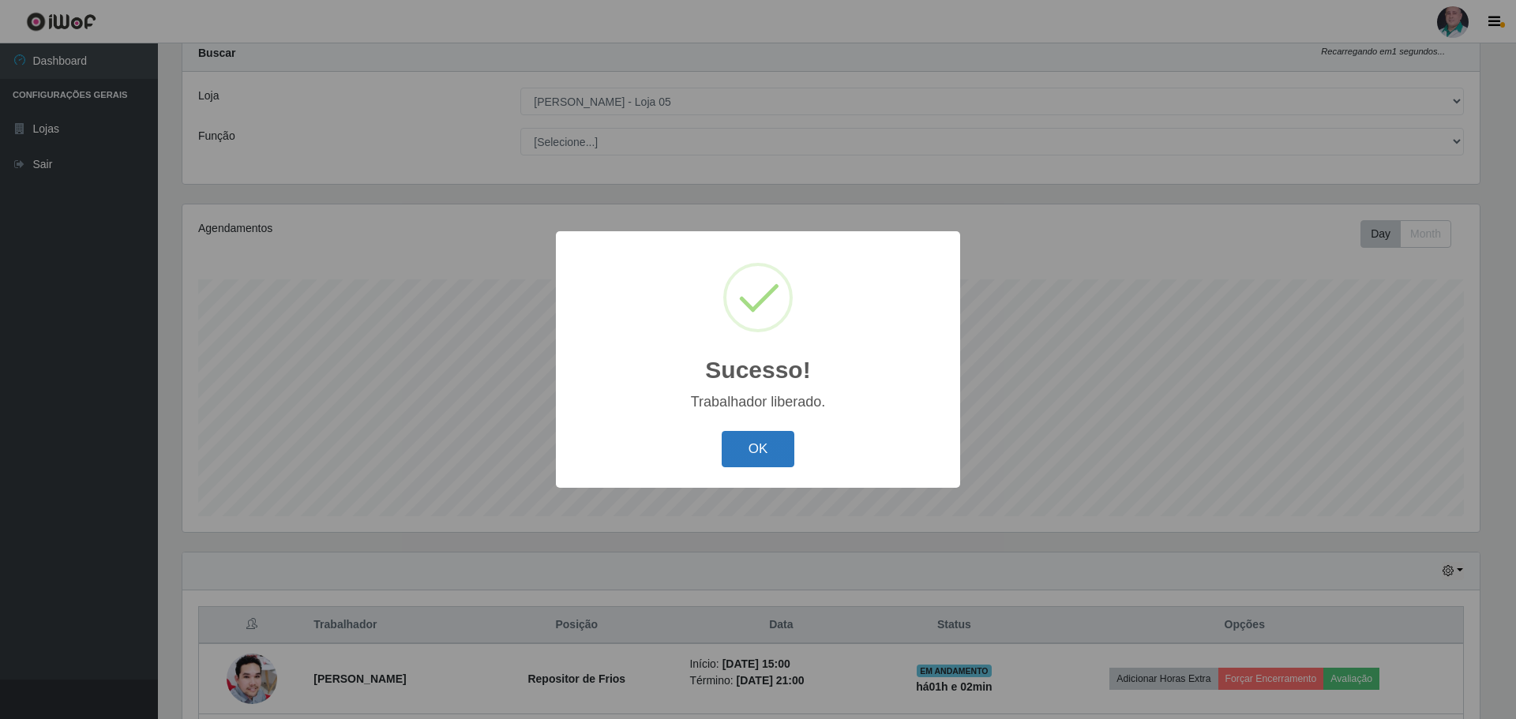
click at [746, 452] on button "OK" at bounding box center [757, 449] width 73 height 37
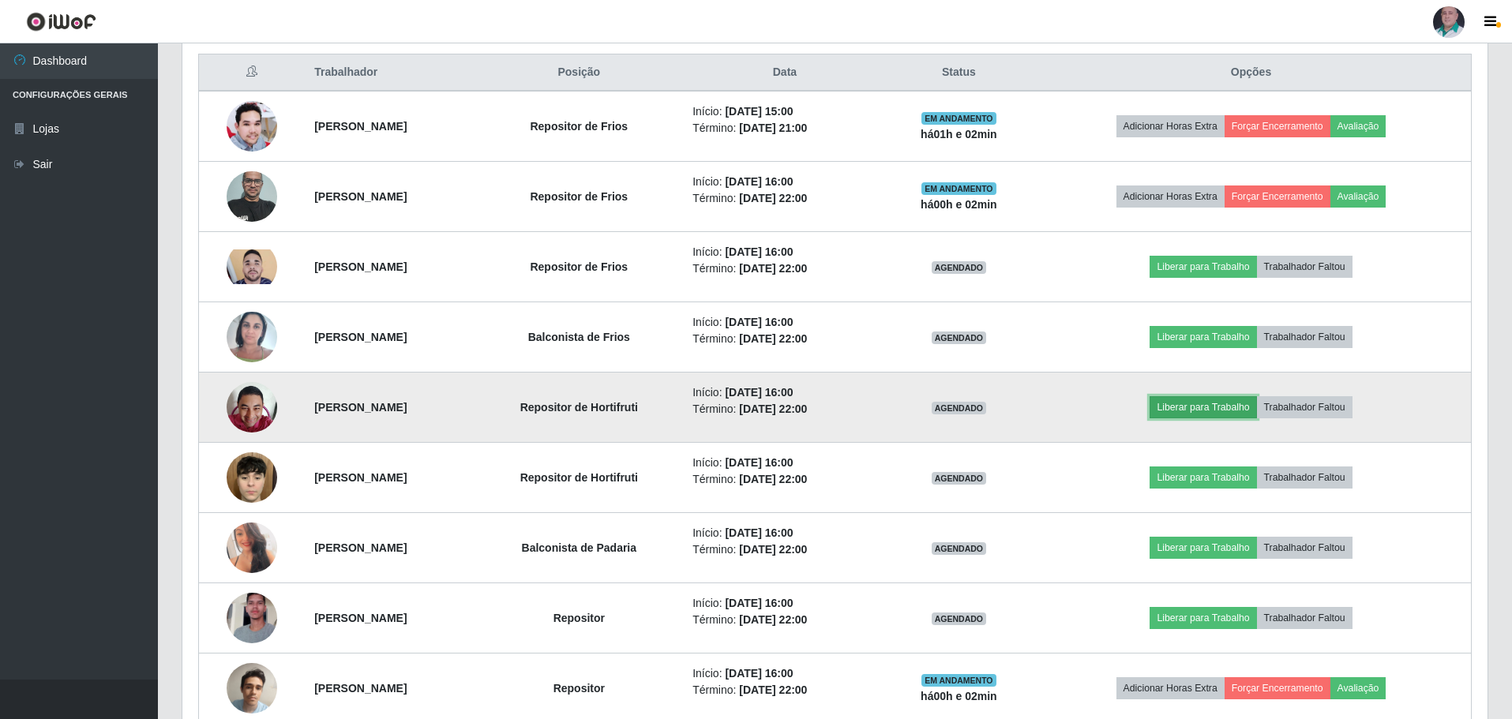
click at [1220, 403] on button "Liberar para Trabalho" at bounding box center [1202, 407] width 107 height 22
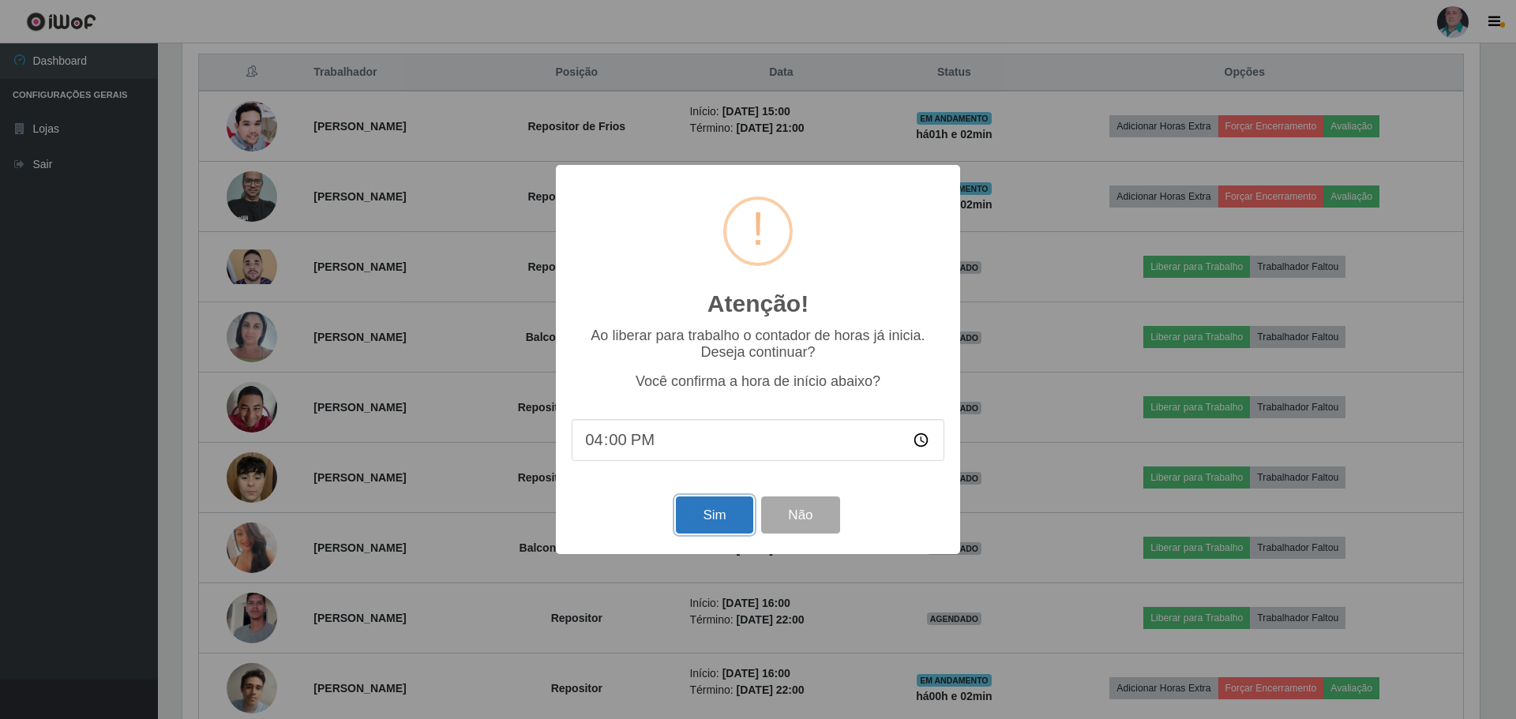
click at [708, 515] on button "Sim" at bounding box center [714, 515] width 77 height 37
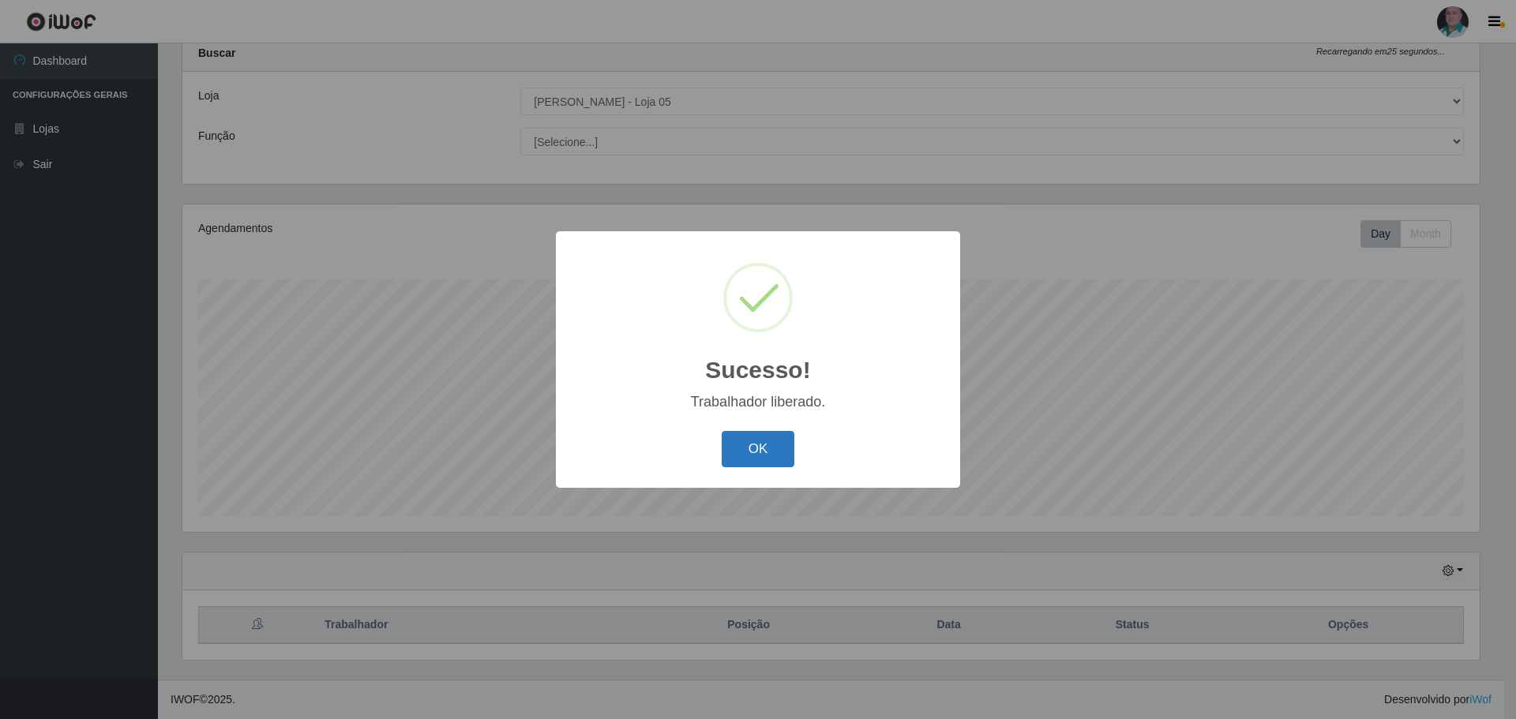
click at [764, 448] on button "OK" at bounding box center [757, 449] width 73 height 37
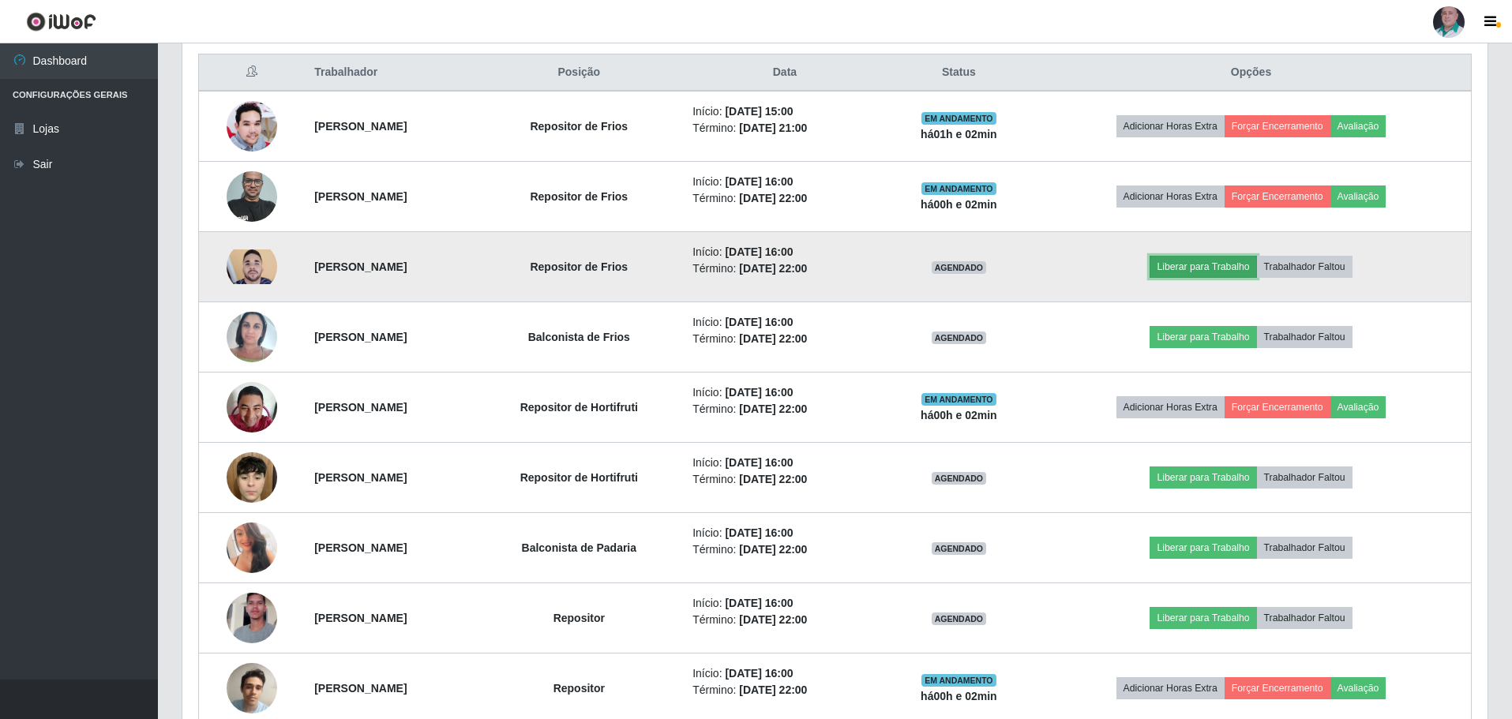
click at [1244, 262] on button "Liberar para Trabalho" at bounding box center [1202, 267] width 107 height 22
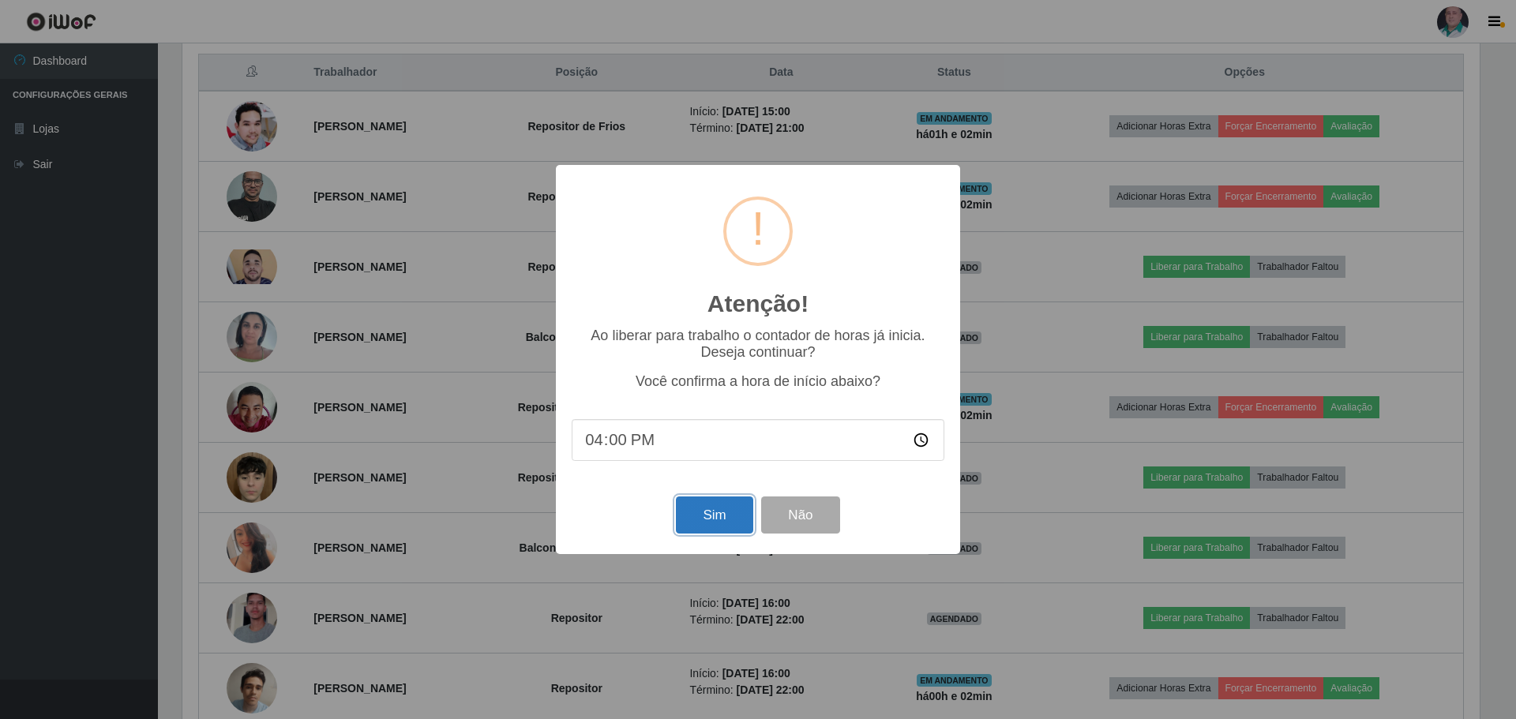
click at [702, 514] on button "Sim" at bounding box center [714, 515] width 77 height 37
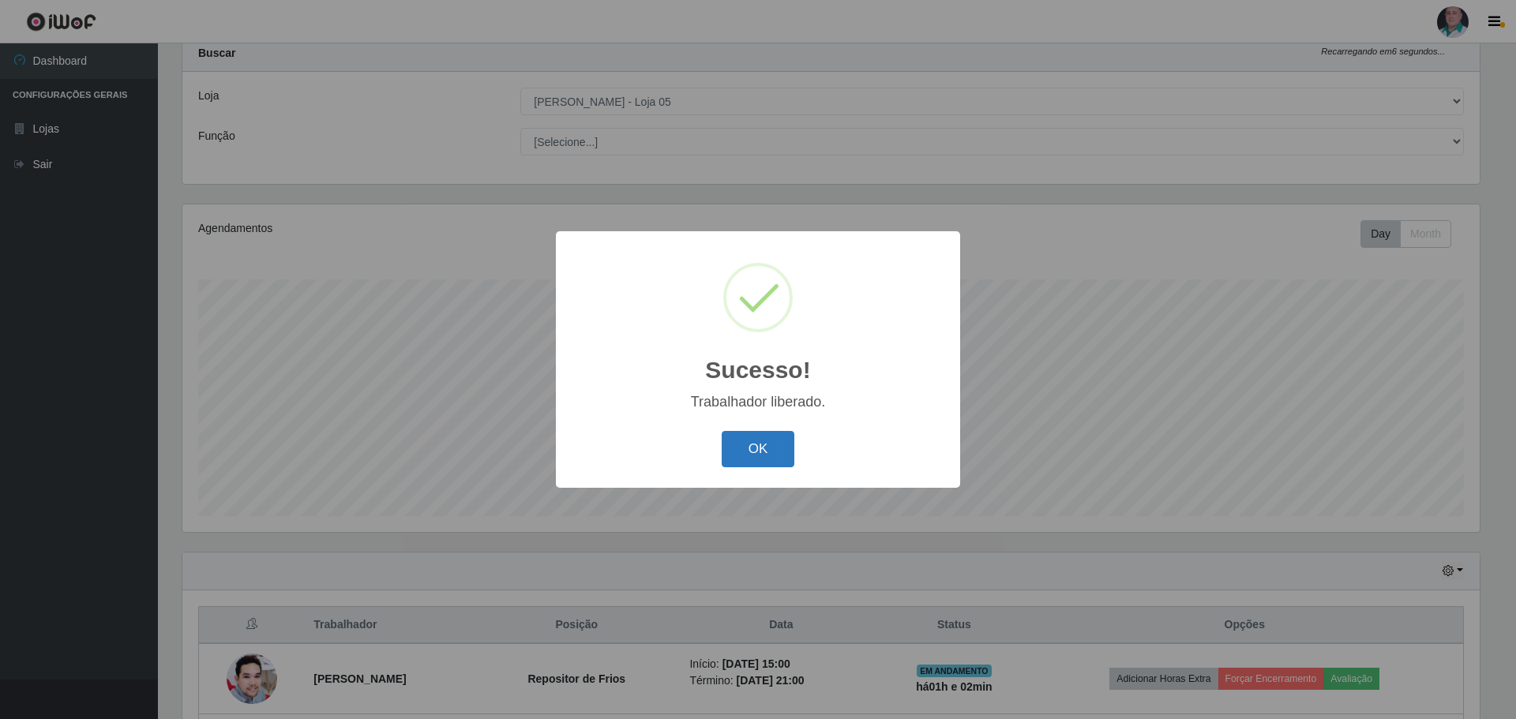
click at [757, 434] on button "OK" at bounding box center [757, 449] width 73 height 37
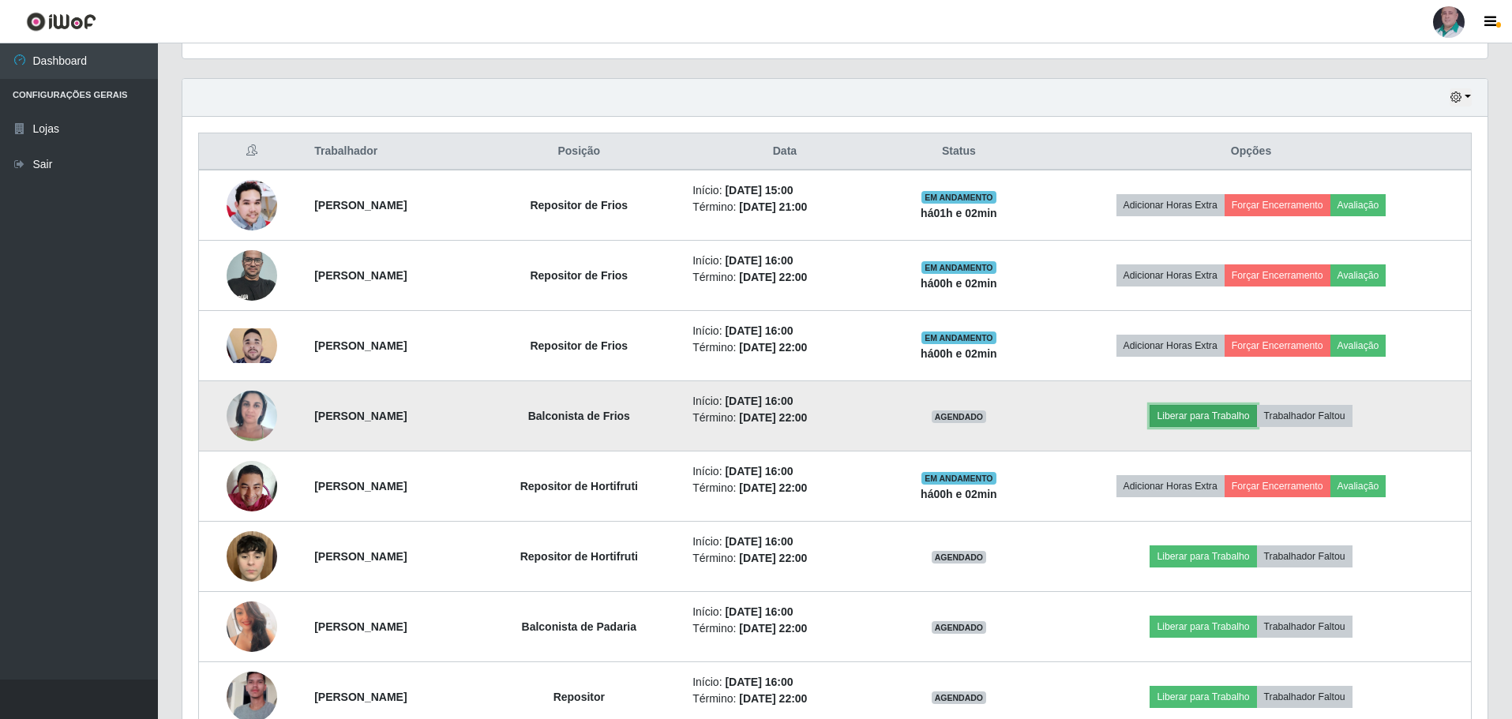
click at [1191, 410] on button "Liberar para Trabalho" at bounding box center [1202, 416] width 107 height 22
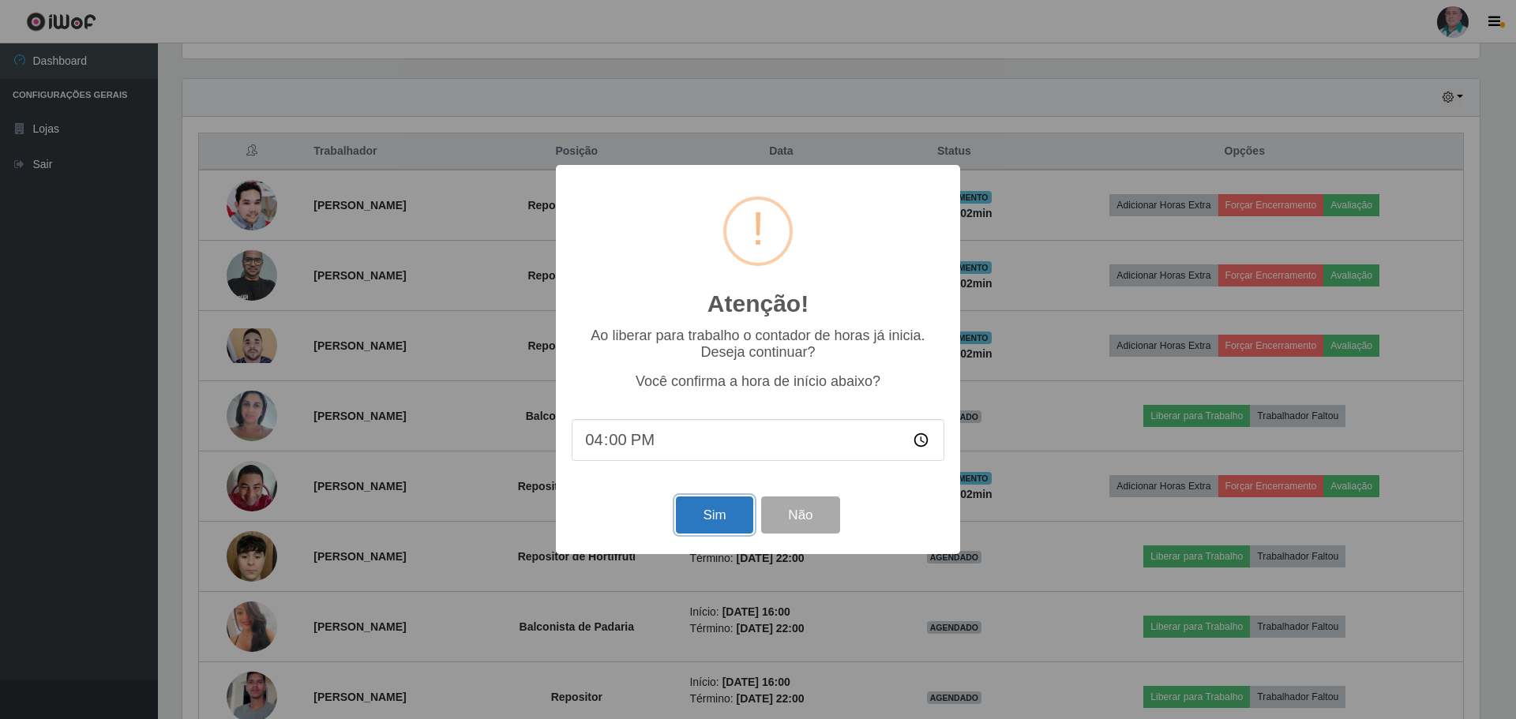
click at [714, 523] on button "Sim" at bounding box center [714, 515] width 77 height 37
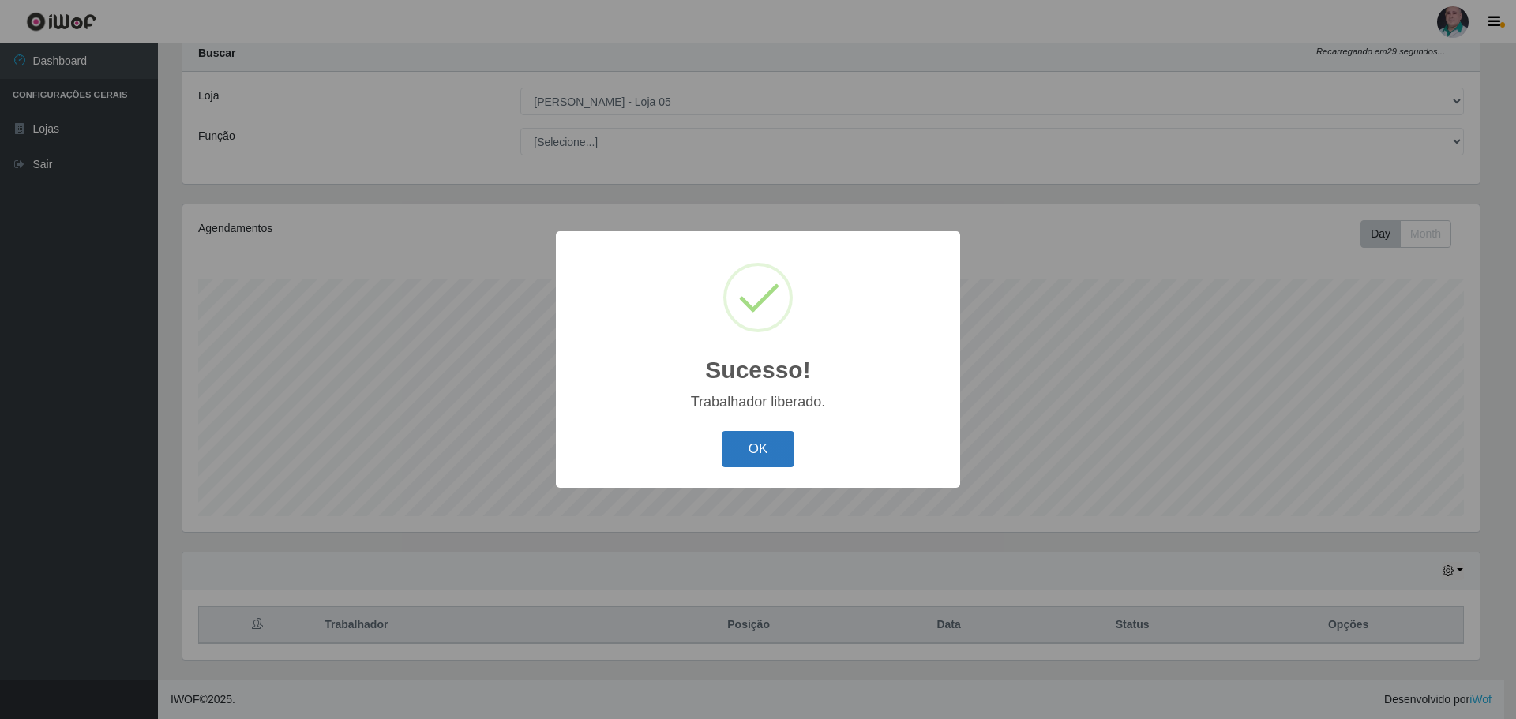
click at [788, 452] on button "OK" at bounding box center [757, 449] width 73 height 37
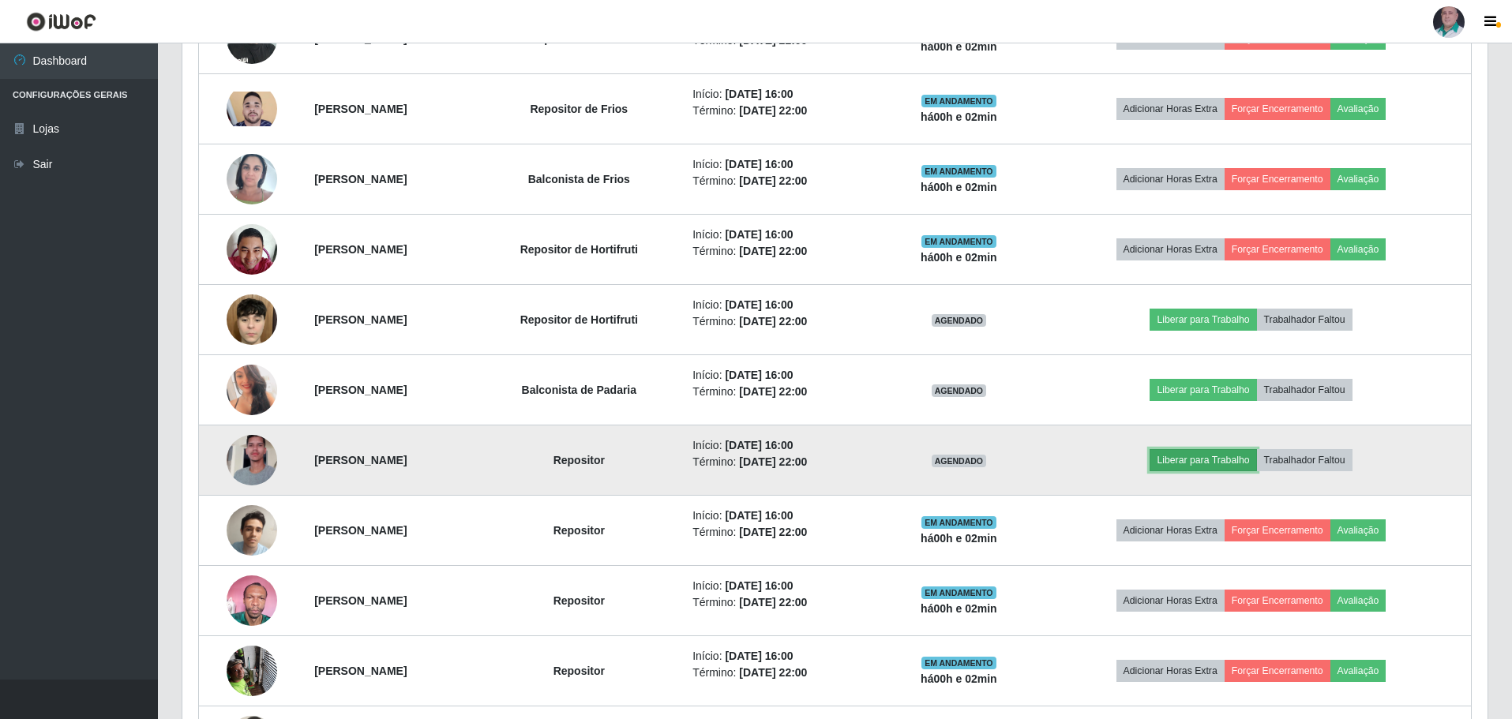
click at [1231, 458] on button "Liberar para Trabalho" at bounding box center [1202, 460] width 107 height 22
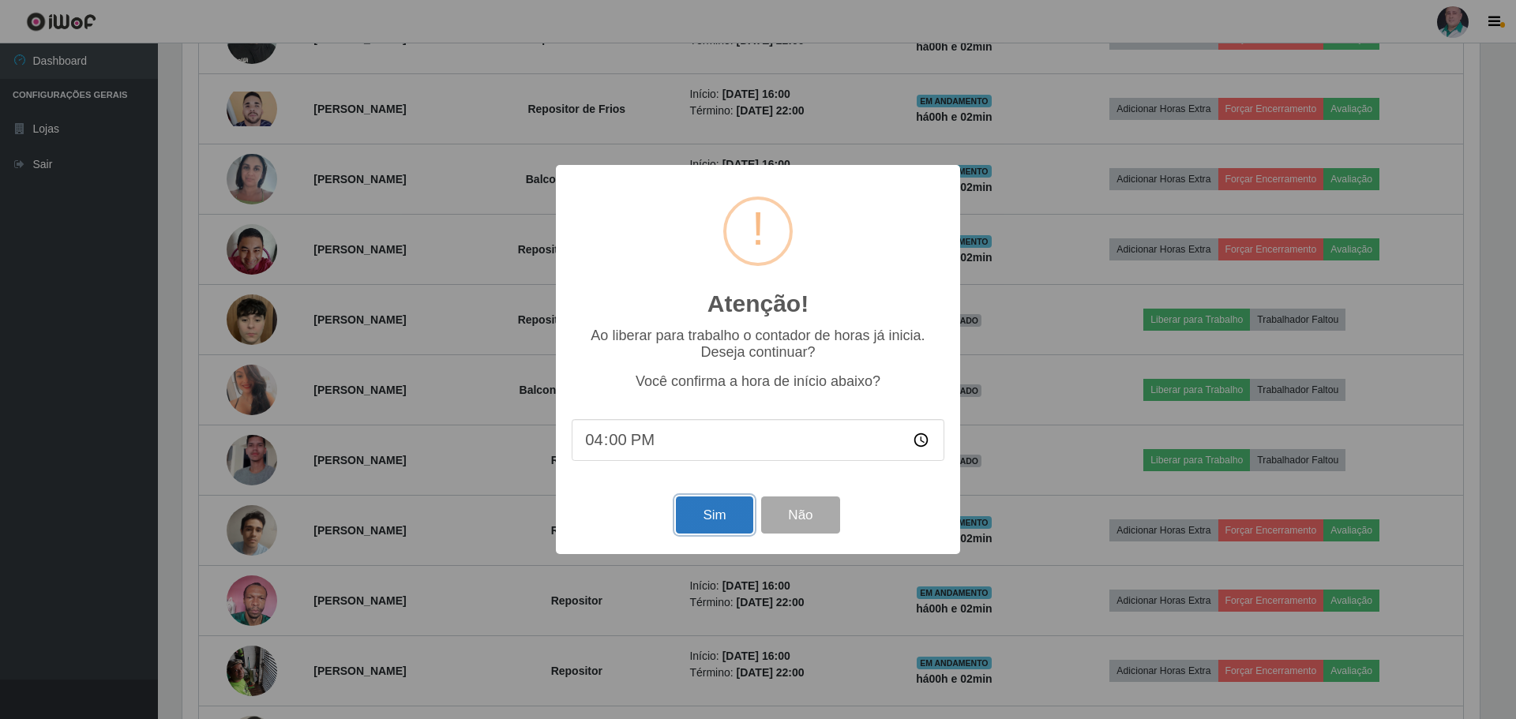
click at [715, 513] on button "Sim" at bounding box center [714, 515] width 77 height 37
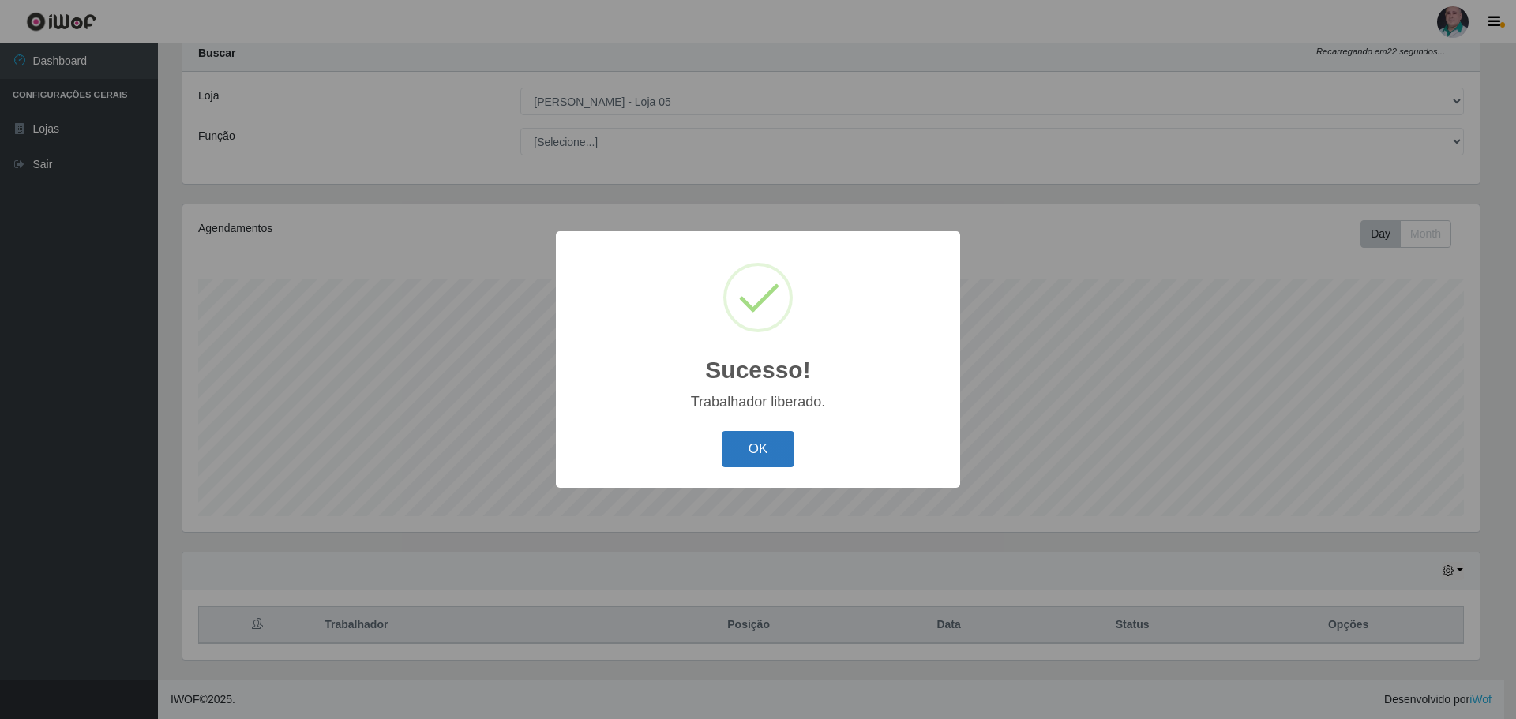
click at [759, 444] on button "OK" at bounding box center [757, 449] width 73 height 37
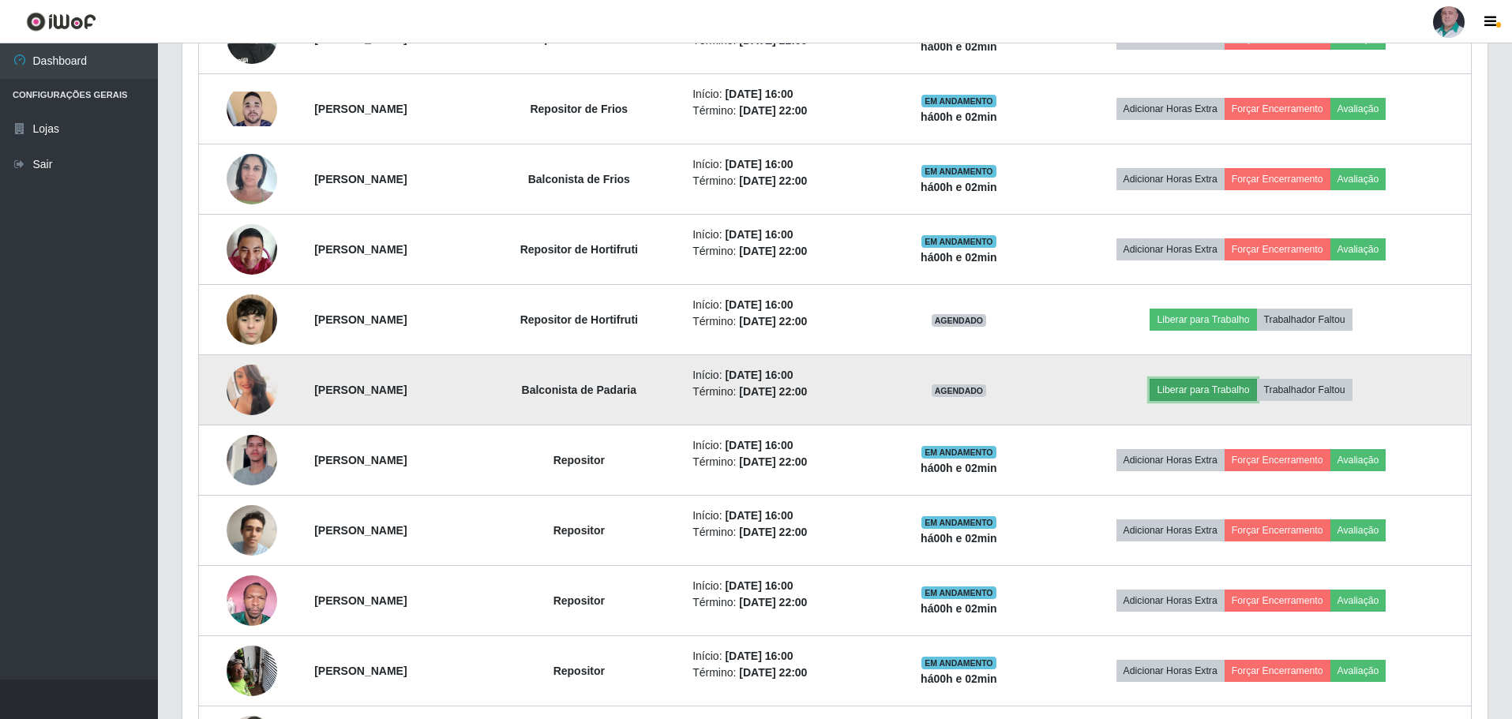
click at [1222, 391] on button "Liberar para Trabalho" at bounding box center [1202, 390] width 107 height 22
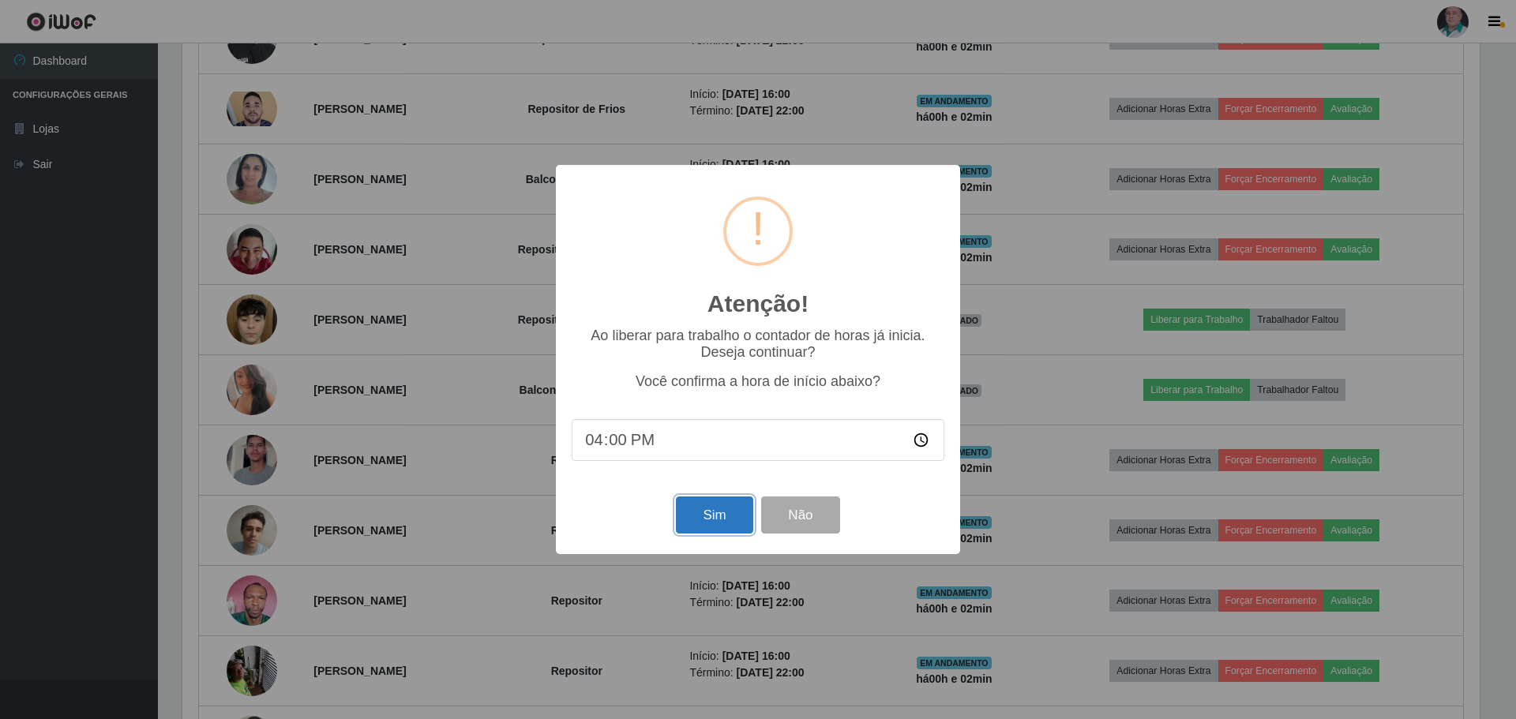
click at [723, 523] on button "Sim" at bounding box center [714, 515] width 77 height 37
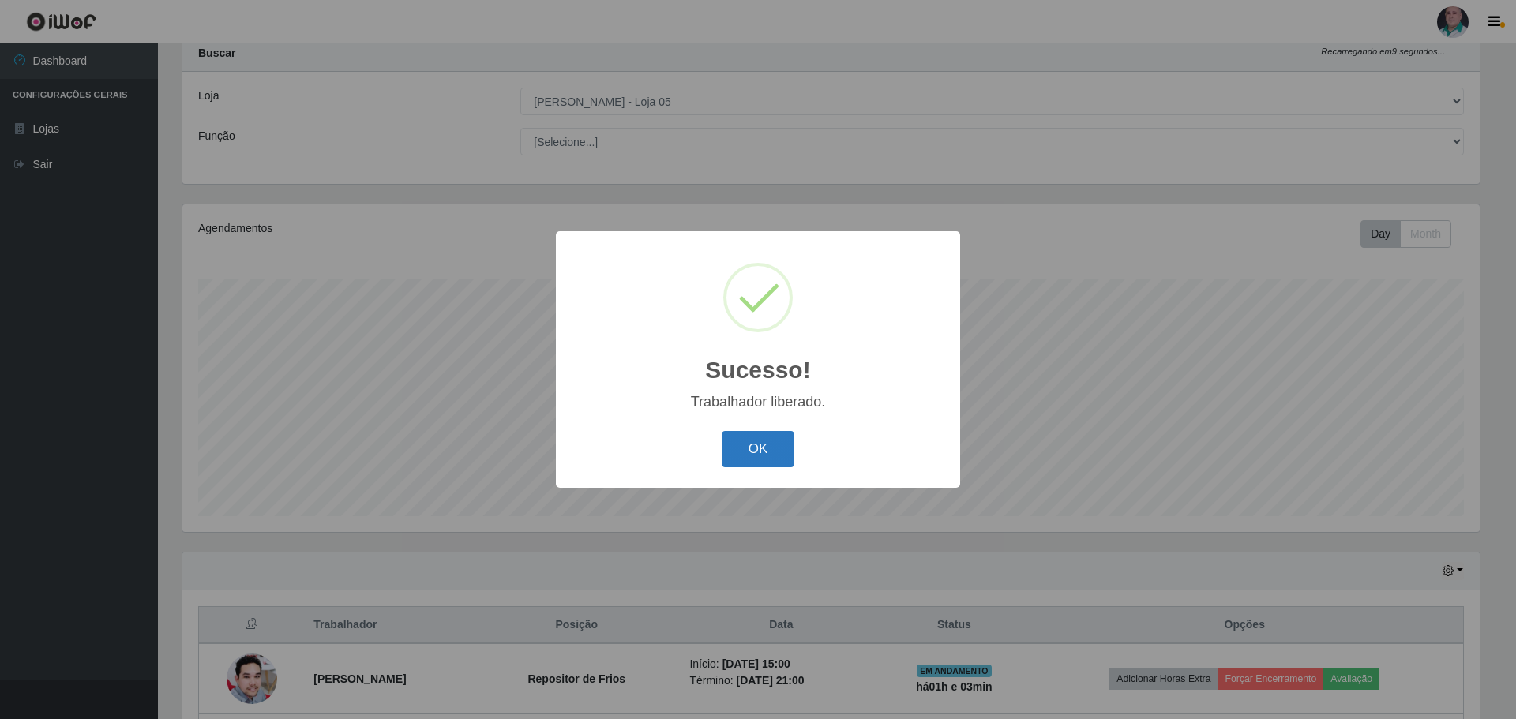
click at [745, 448] on button "OK" at bounding box center [757, 449] width 73 height 37
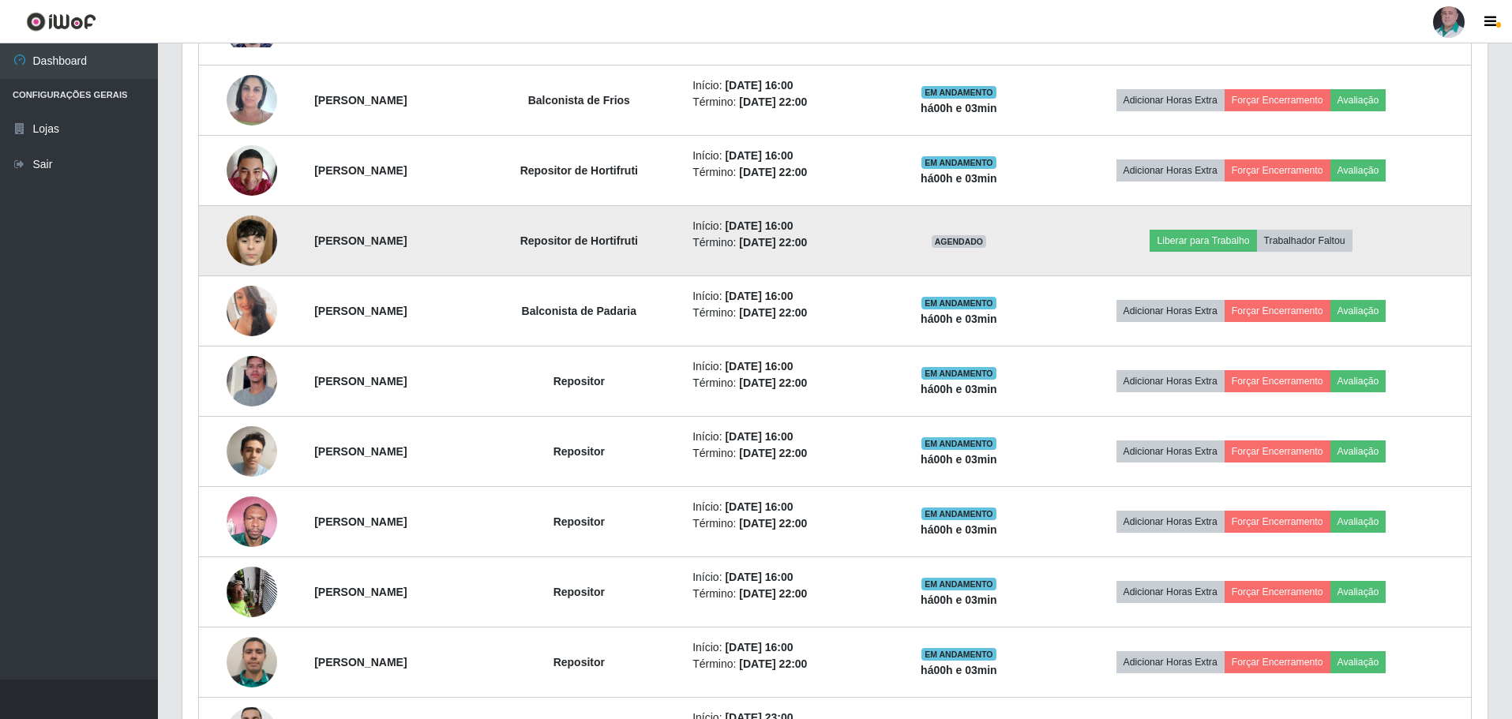
click at [231, 245] on img at bounding box center [252, 241] width 51 height 78
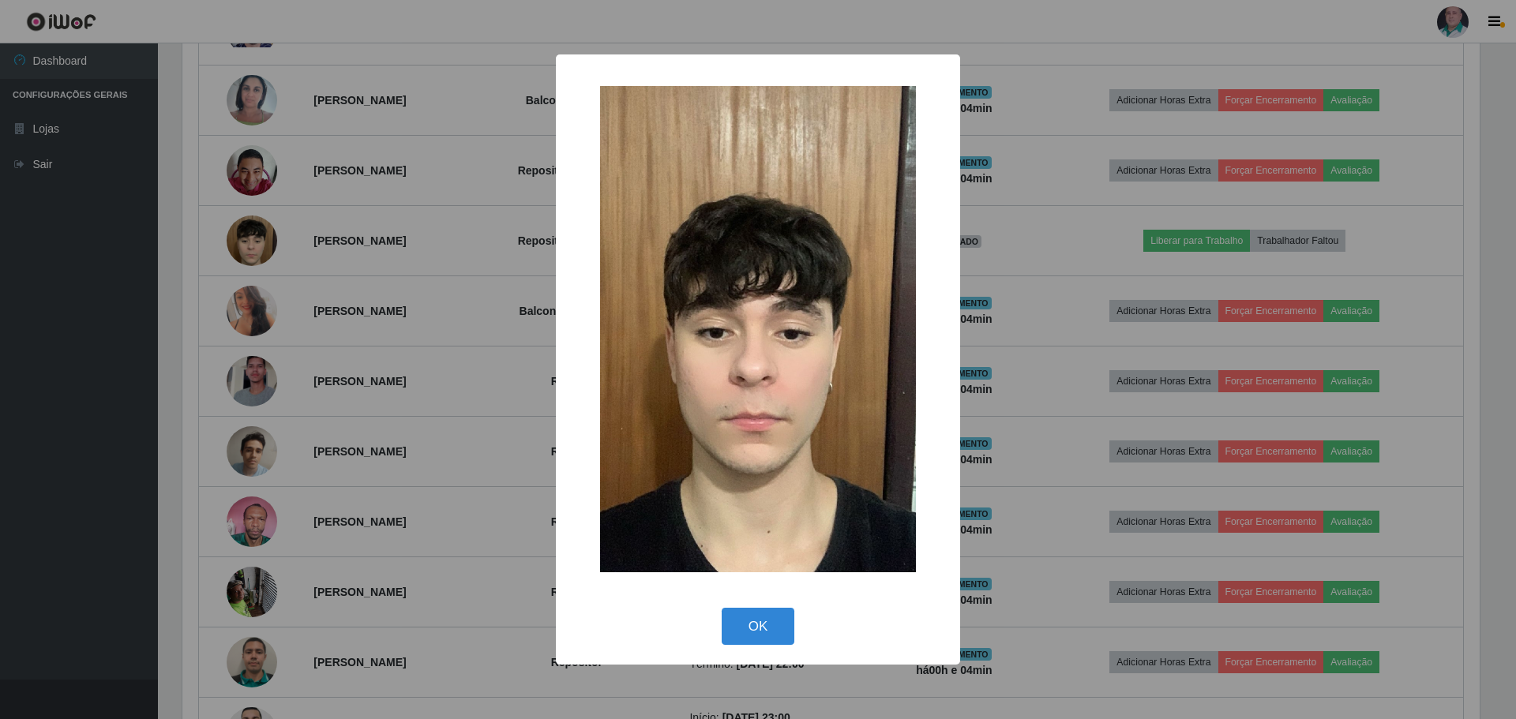
click at [1160, 366] on div "× OK Cancel" at bounding box center [758, 359] width 1516 height 719
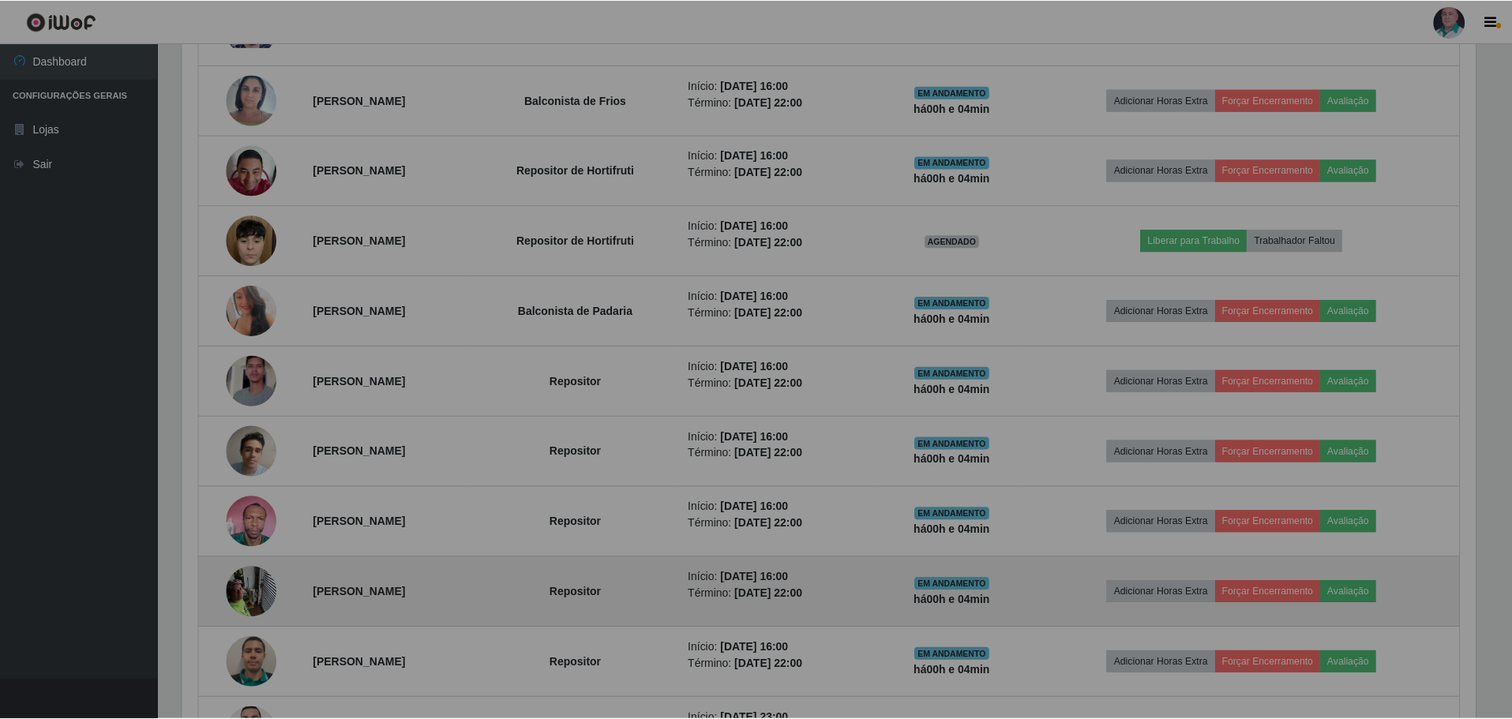
scroll to position [328, 1305]
